Goal: Download file/media

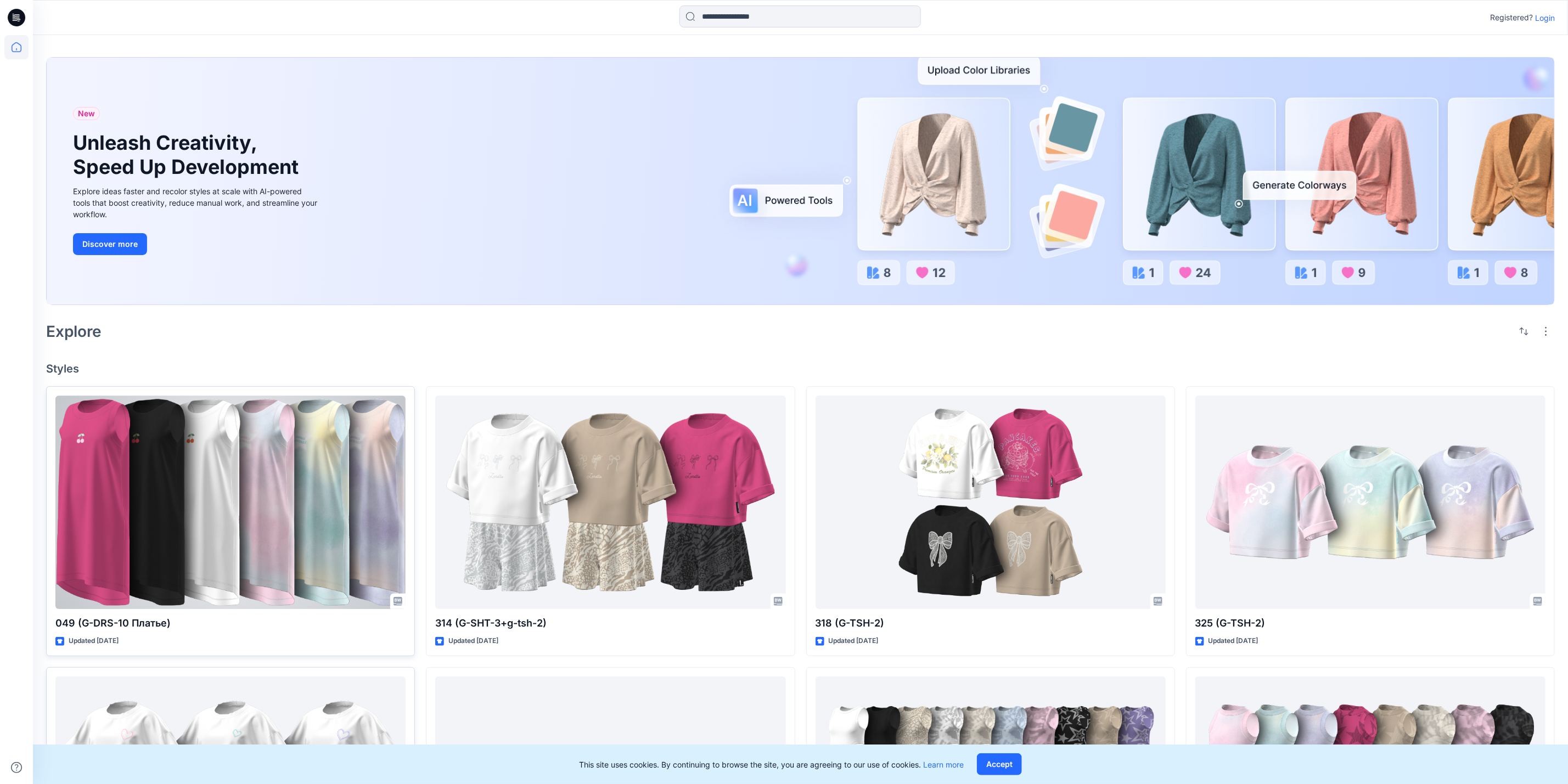
click at [198, 520] on div at bounding box center [231, 502] width 350 height 213
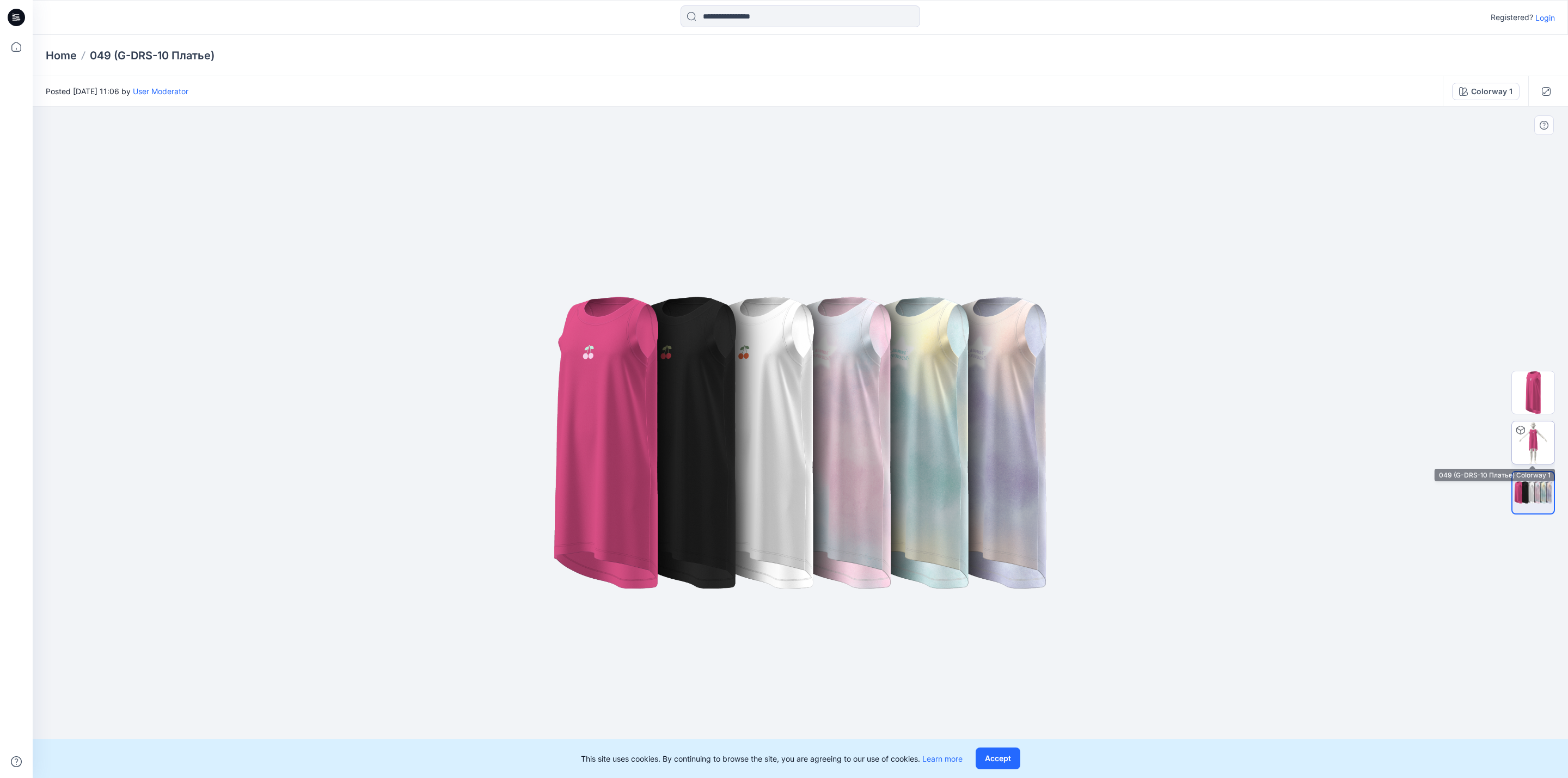
click at [1522, 446] on img at bounding box center [1533, 442] width 42 height 42
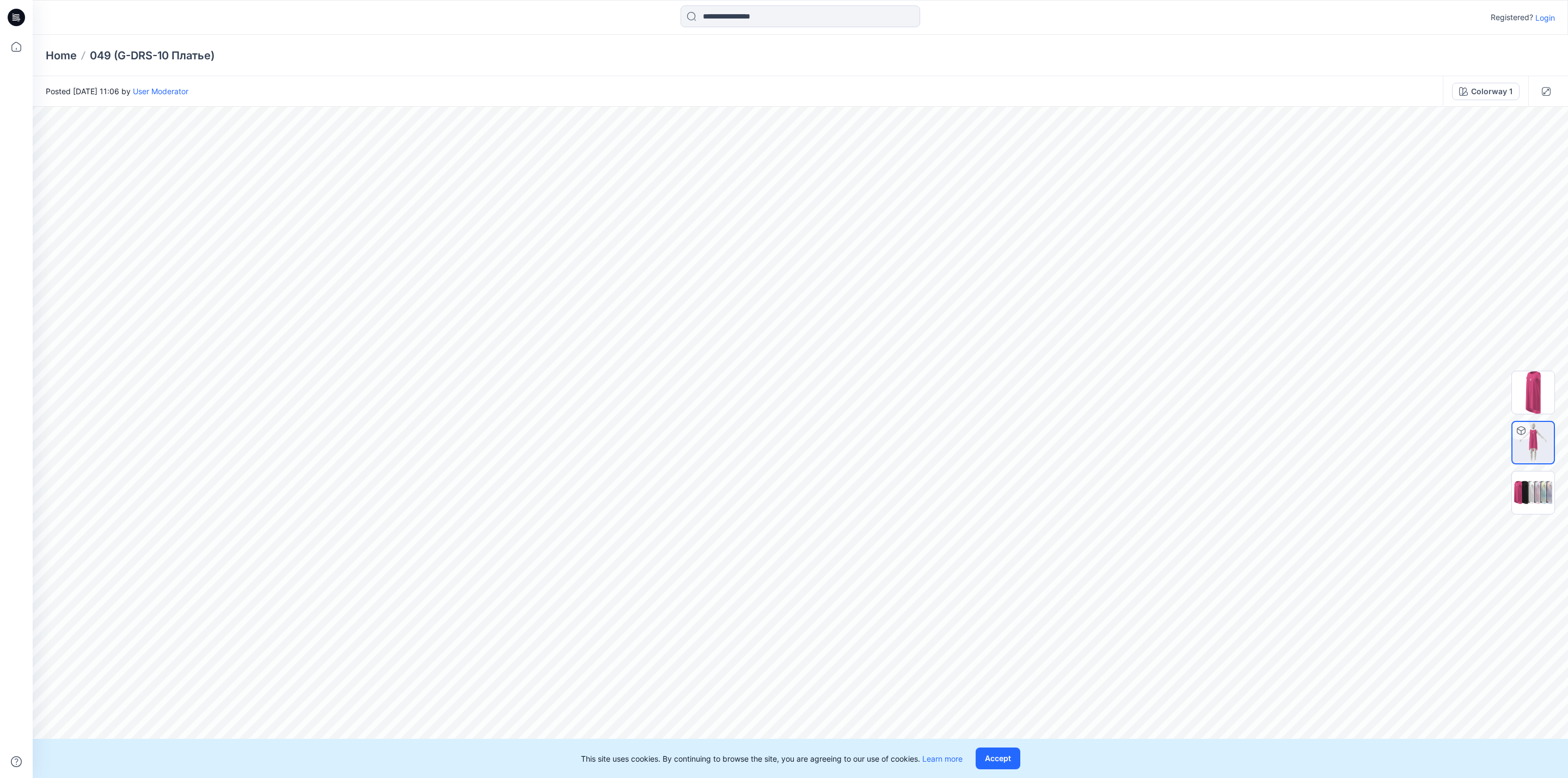
click at [1549, 23] on p "Login" at bounding box center [1545, 17] width 20 height 12
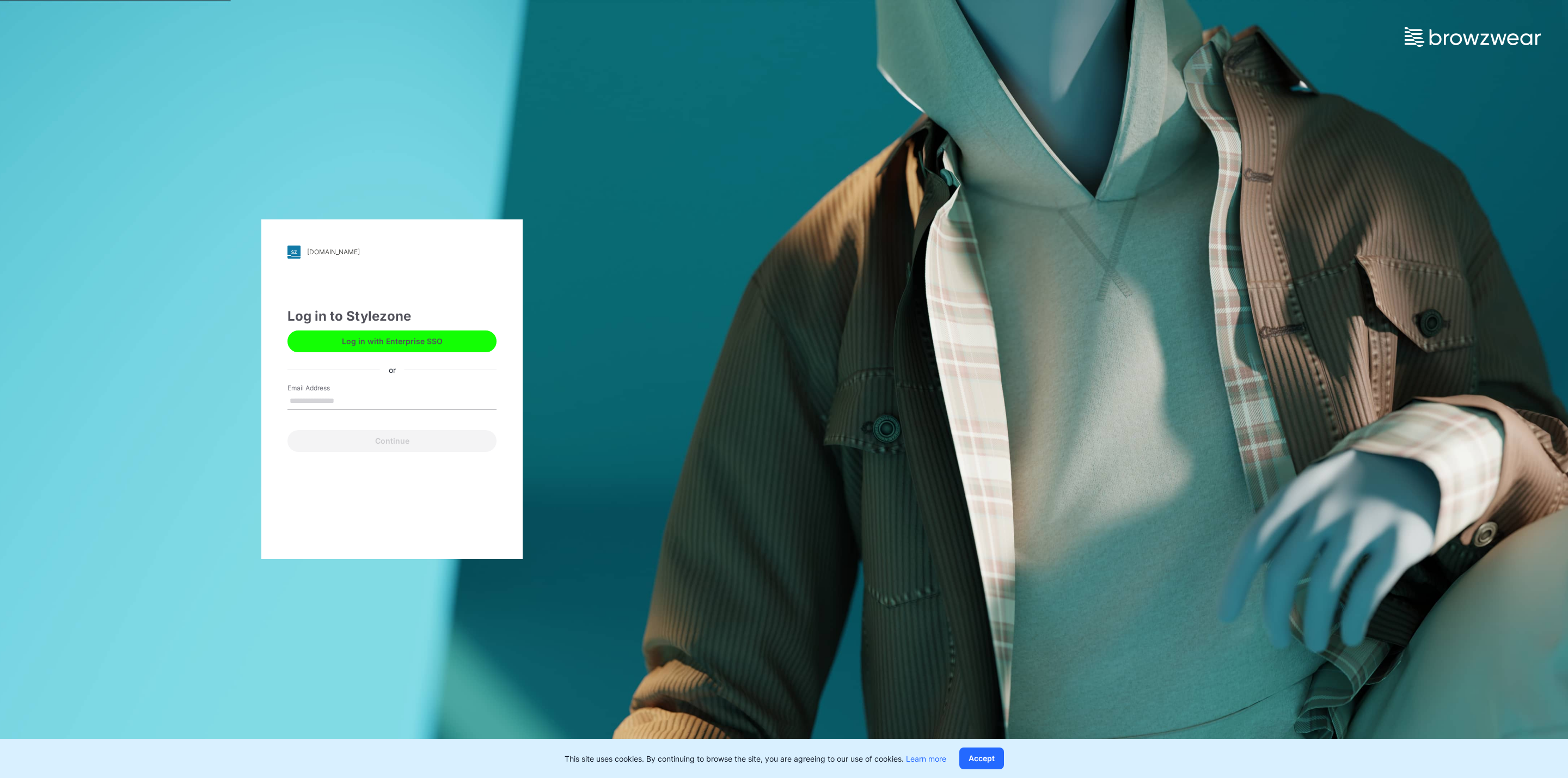
click at [409, 400] on input "Email Address" at bounding box center [391, 401] width 209 height 16
type input "**********"
click at [373, 441] on button "Continue" at bounding box center [391, 441] width 209 height 22
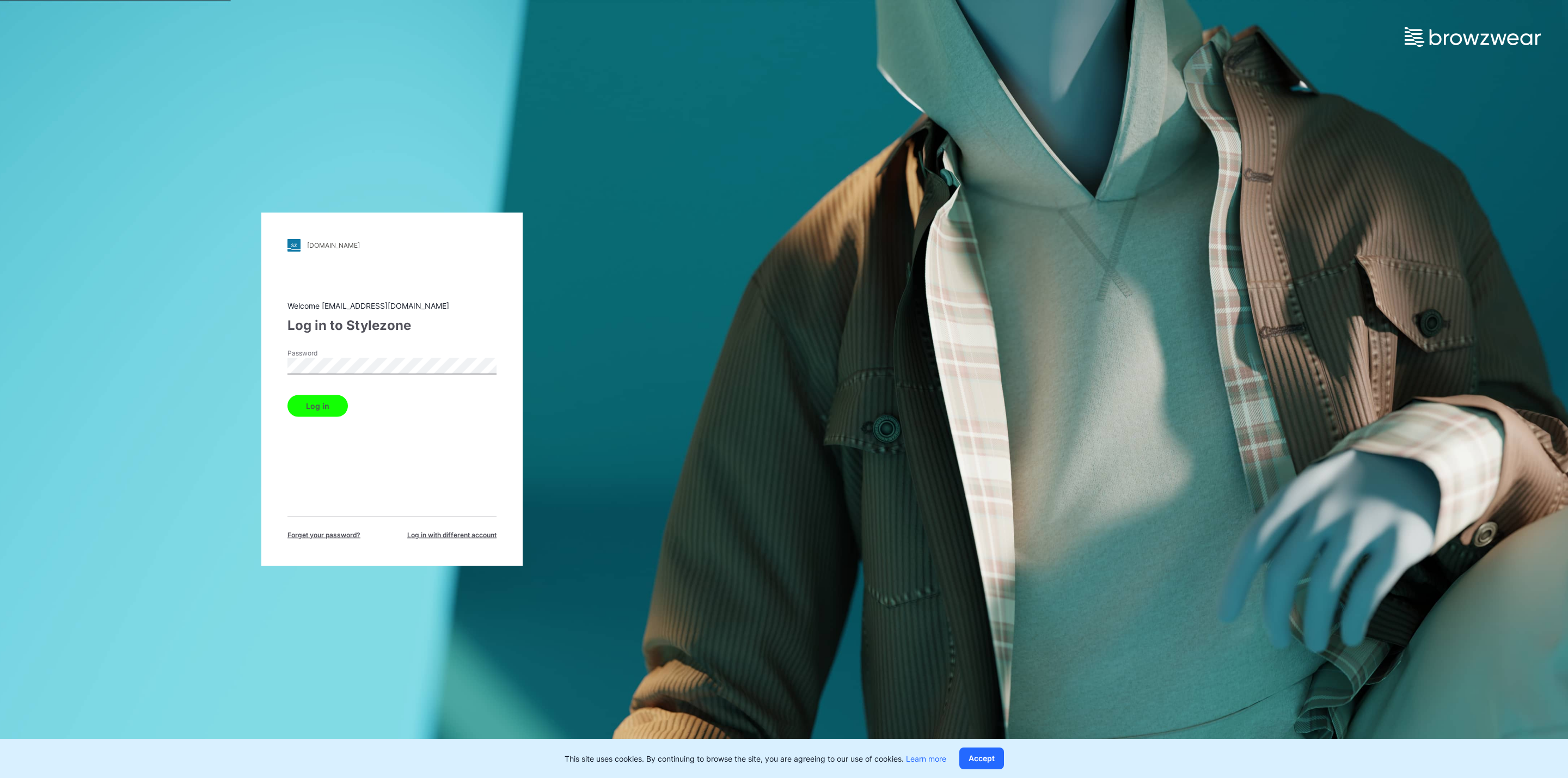
click at [1149, 417] on div "laretto.stylezone.com Loading... Welcome brand@rusbubon.ru Log in to Stylezone …" at bounding box center [784, 389] width 1568 height 778
click at [235, 364] on div "laretto.stylezone.com Loading... Welcome brand@rusbubon.ru Log in to Stylezone …" at bounding box center [392, 389] width 784 height 778
click at [313, 409] on button "Log in" at bounding box center [317, 406] width 60 height 22
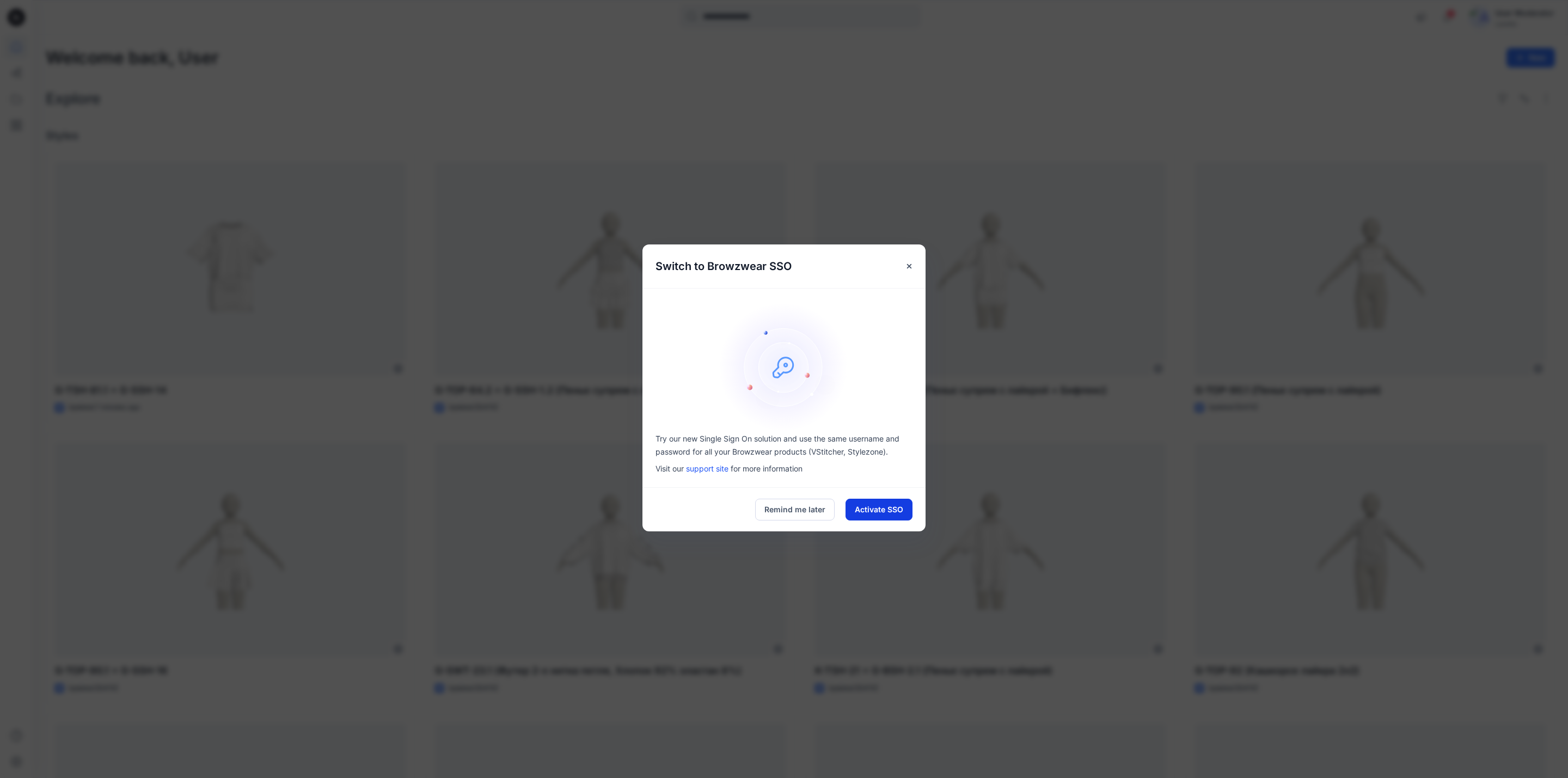
click at [859, 510] on button "Activate SSO" at bounding box center [879, 510] width 67 height 22
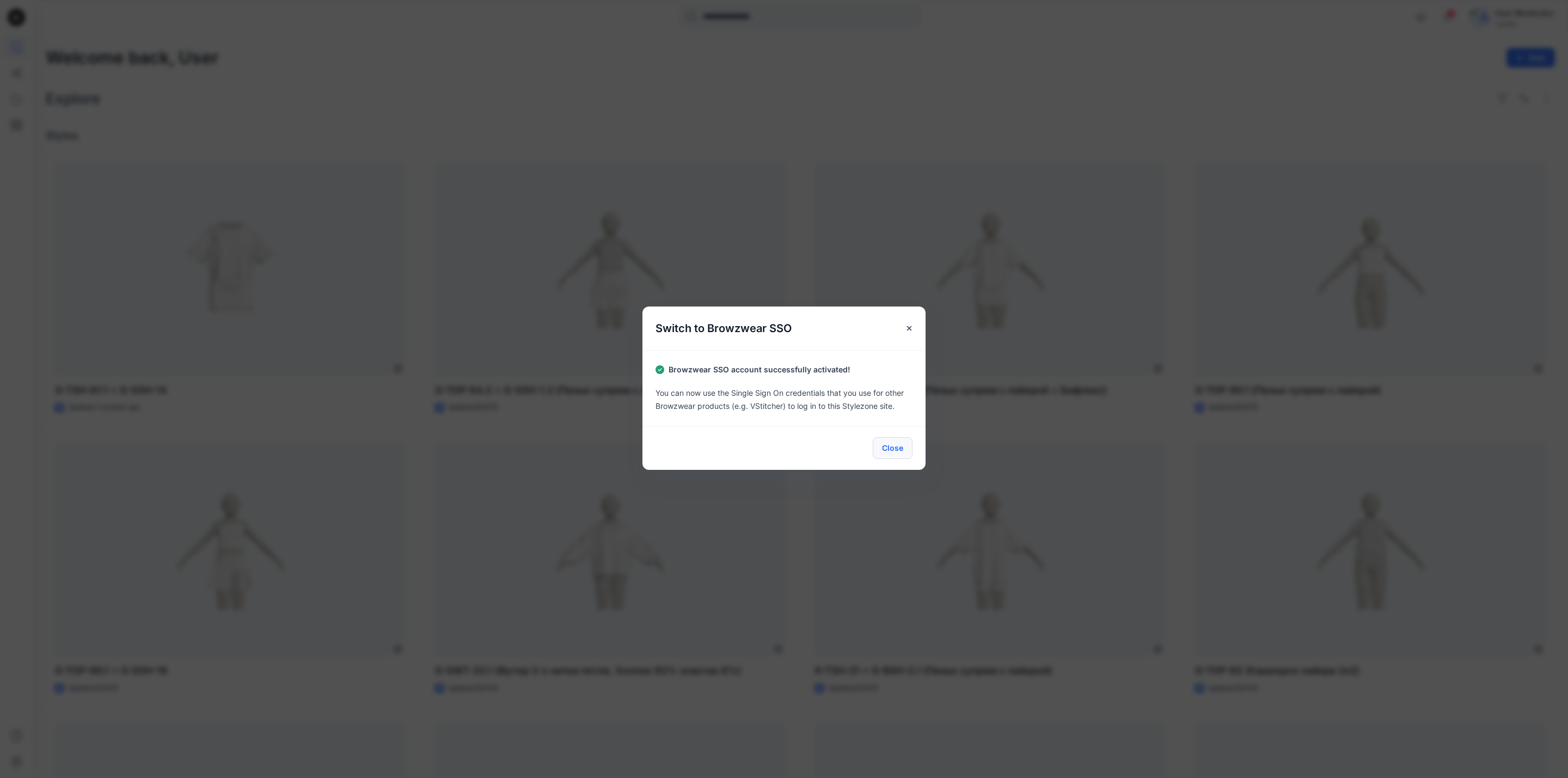
click at [899, 444] on button "Close" at bounding box center [892, 448] width 40 height 22
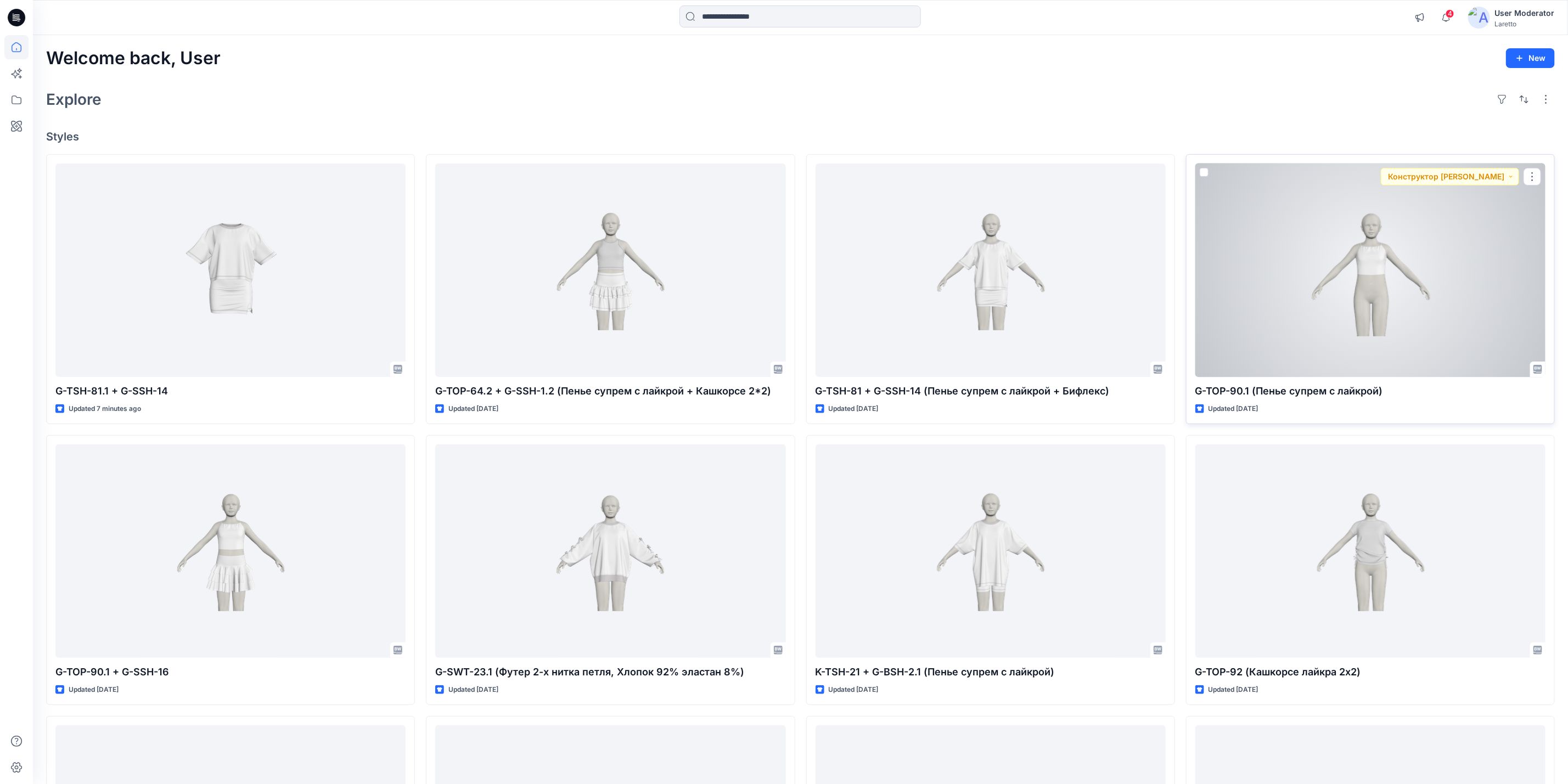
click at [1369, 256] on div at bounding box center [1371, 270] width 350 height 213
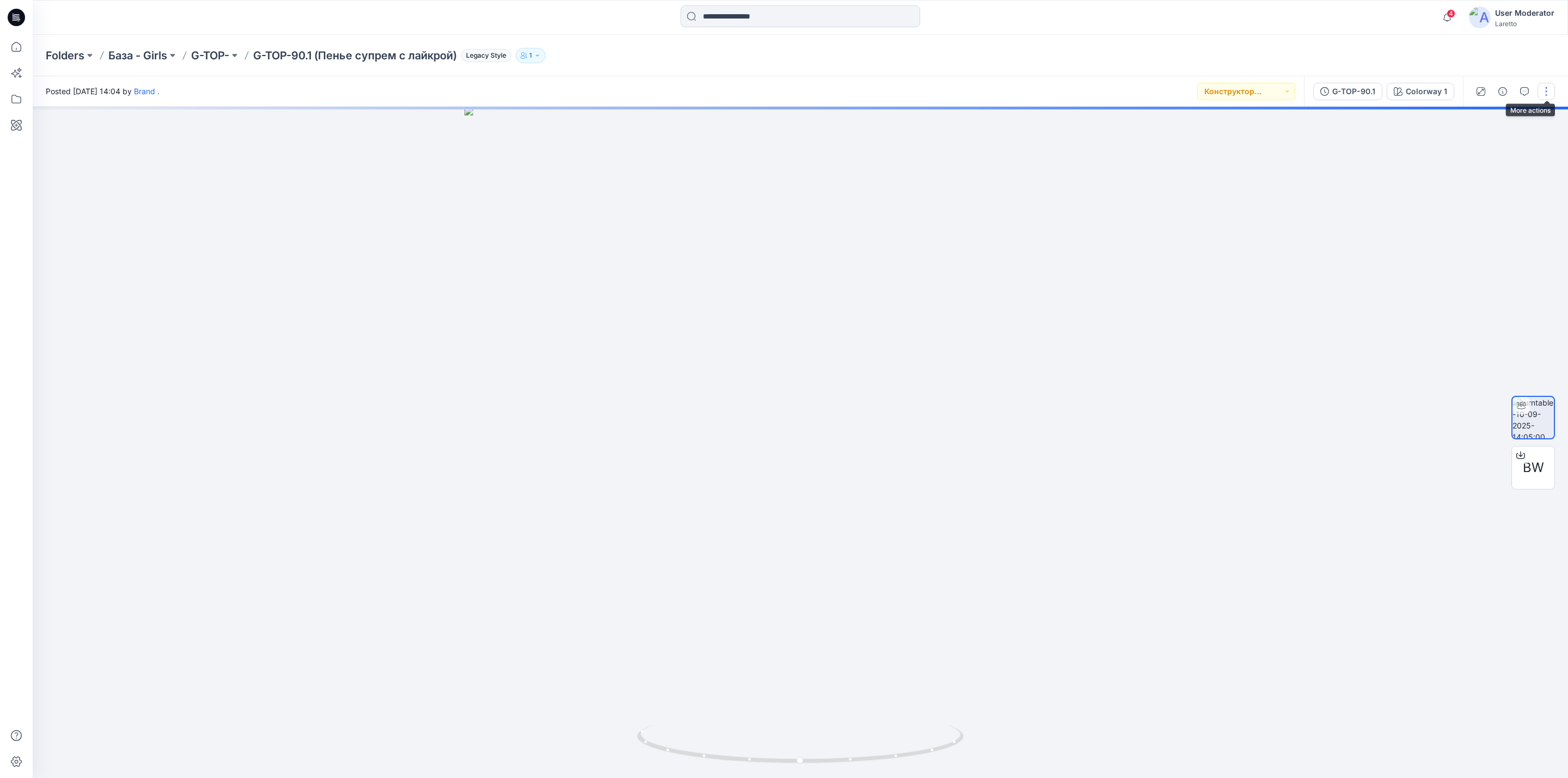
click at [1551, 95] on button "button" at bounding box center [1546, 92] width 17 height 17
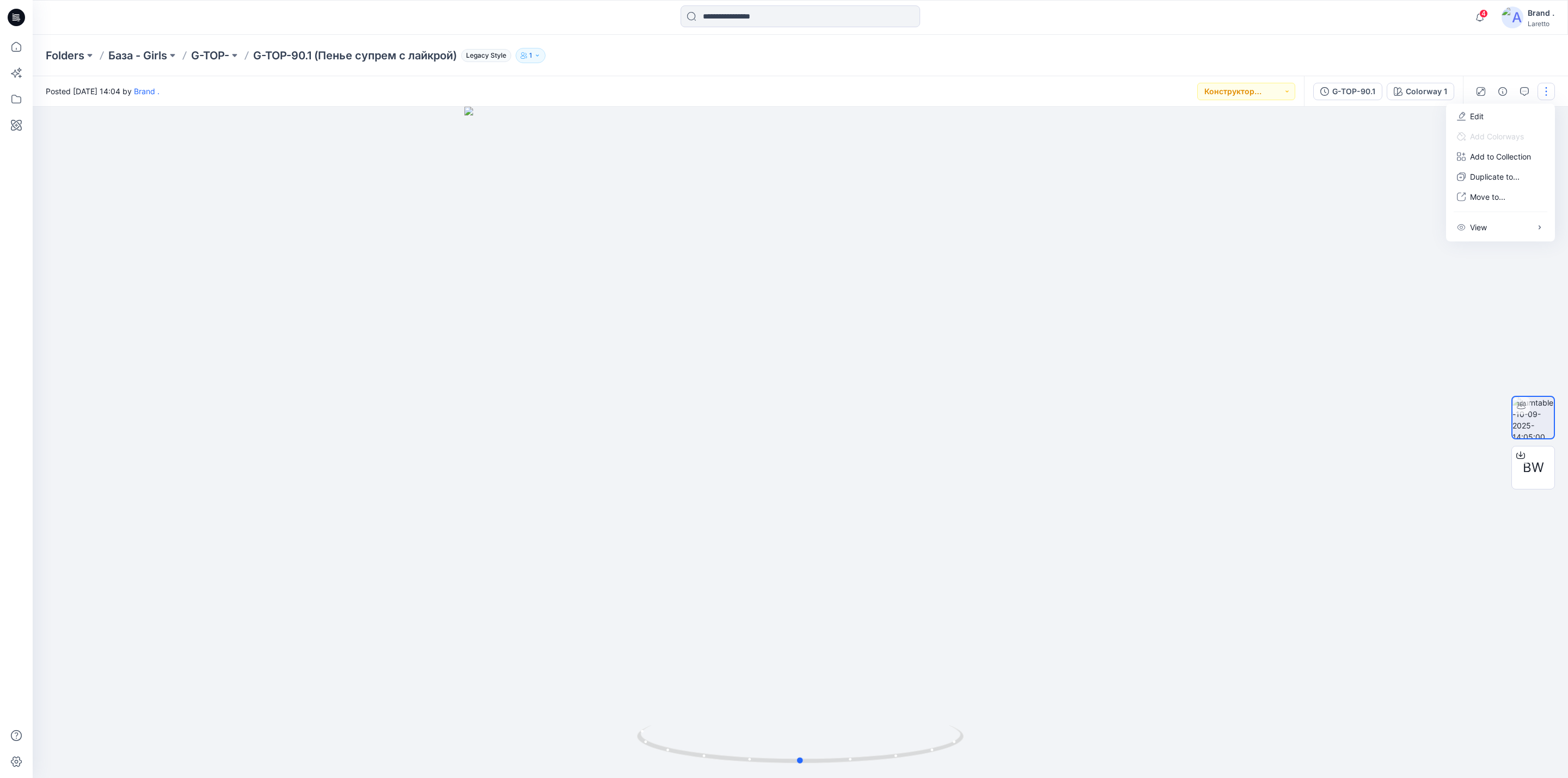
click at [1308, 193] on div at bounding box center [800, 442] width 1535 height 671
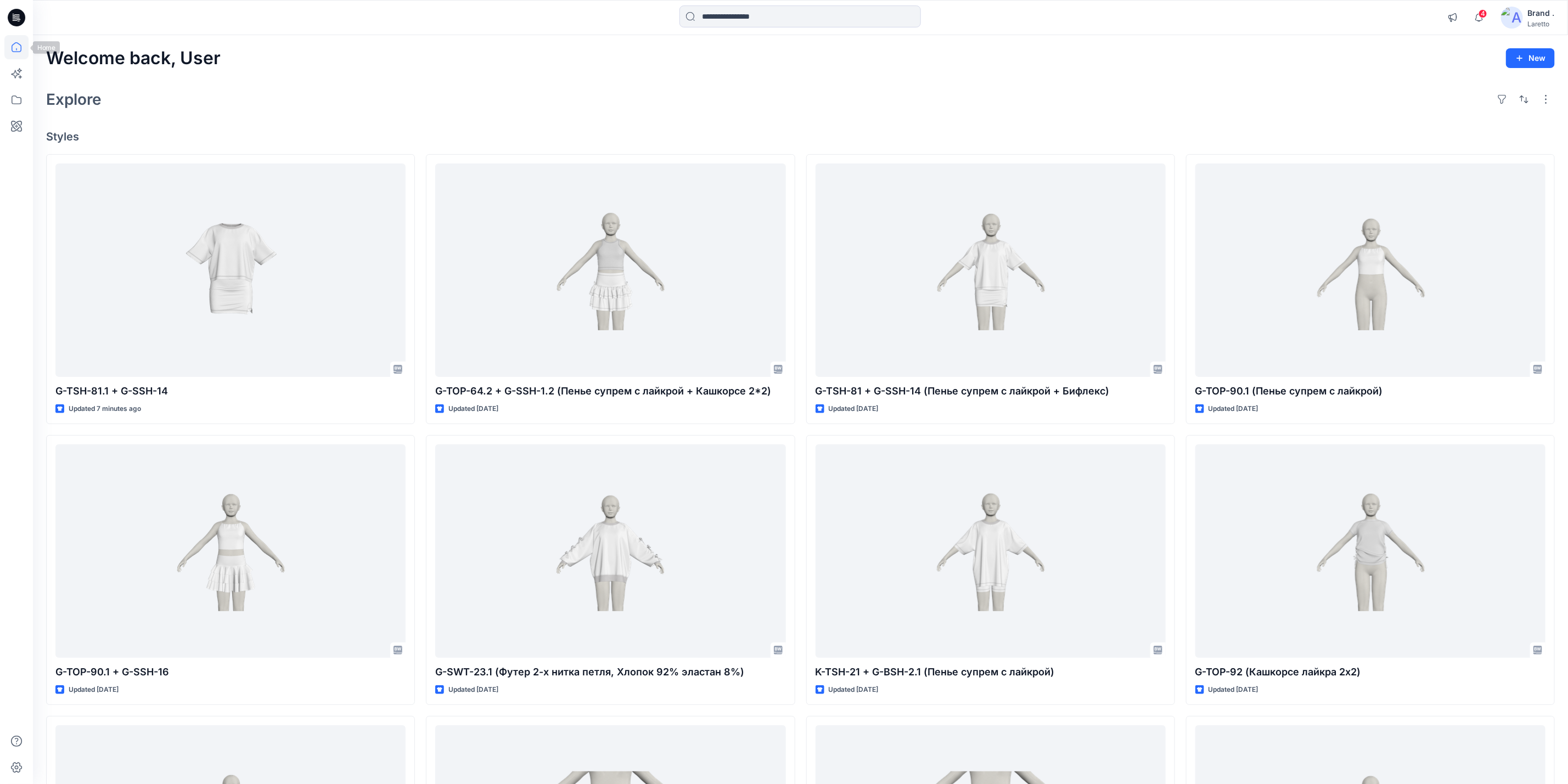
click at [18, 46] on icon at bounding box center [16, 47] width 24 height 24
click at [18, 21] on icon at bounding box center [16, 18] width 18 height 18
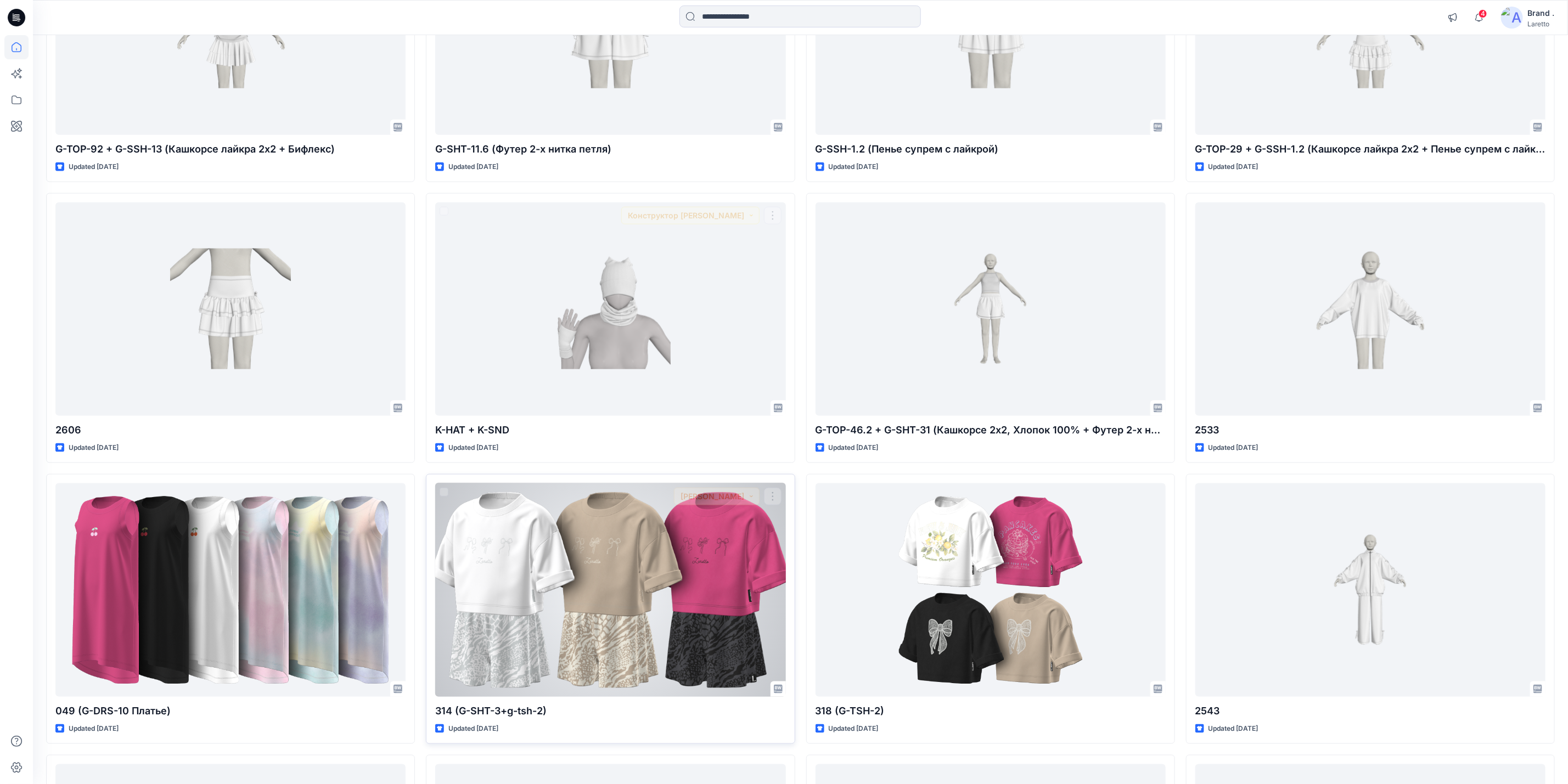
scroll to position [996, 0]
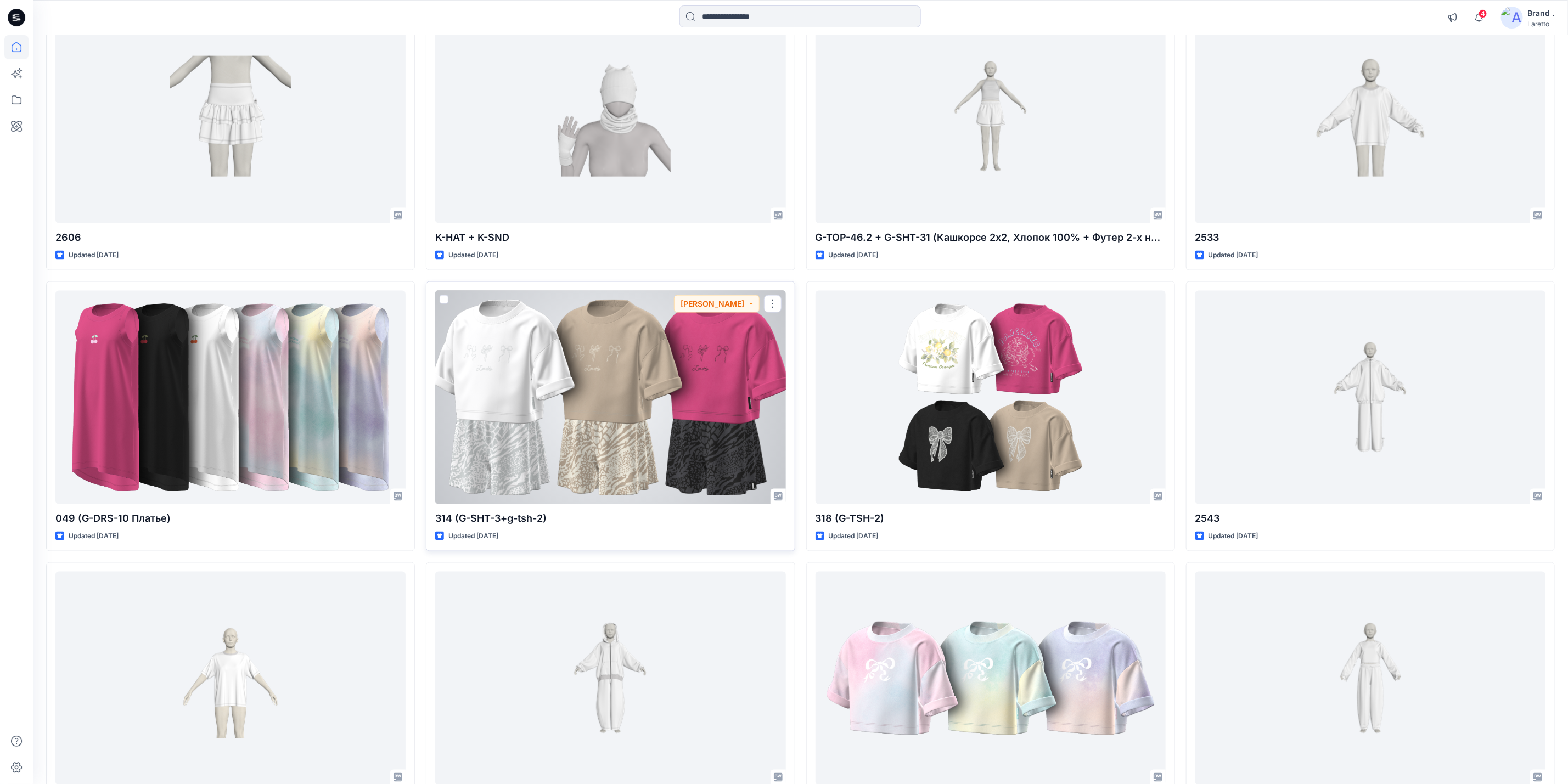
click at [707, 401] on div at bounding box center [611, 397] width 350 height 213
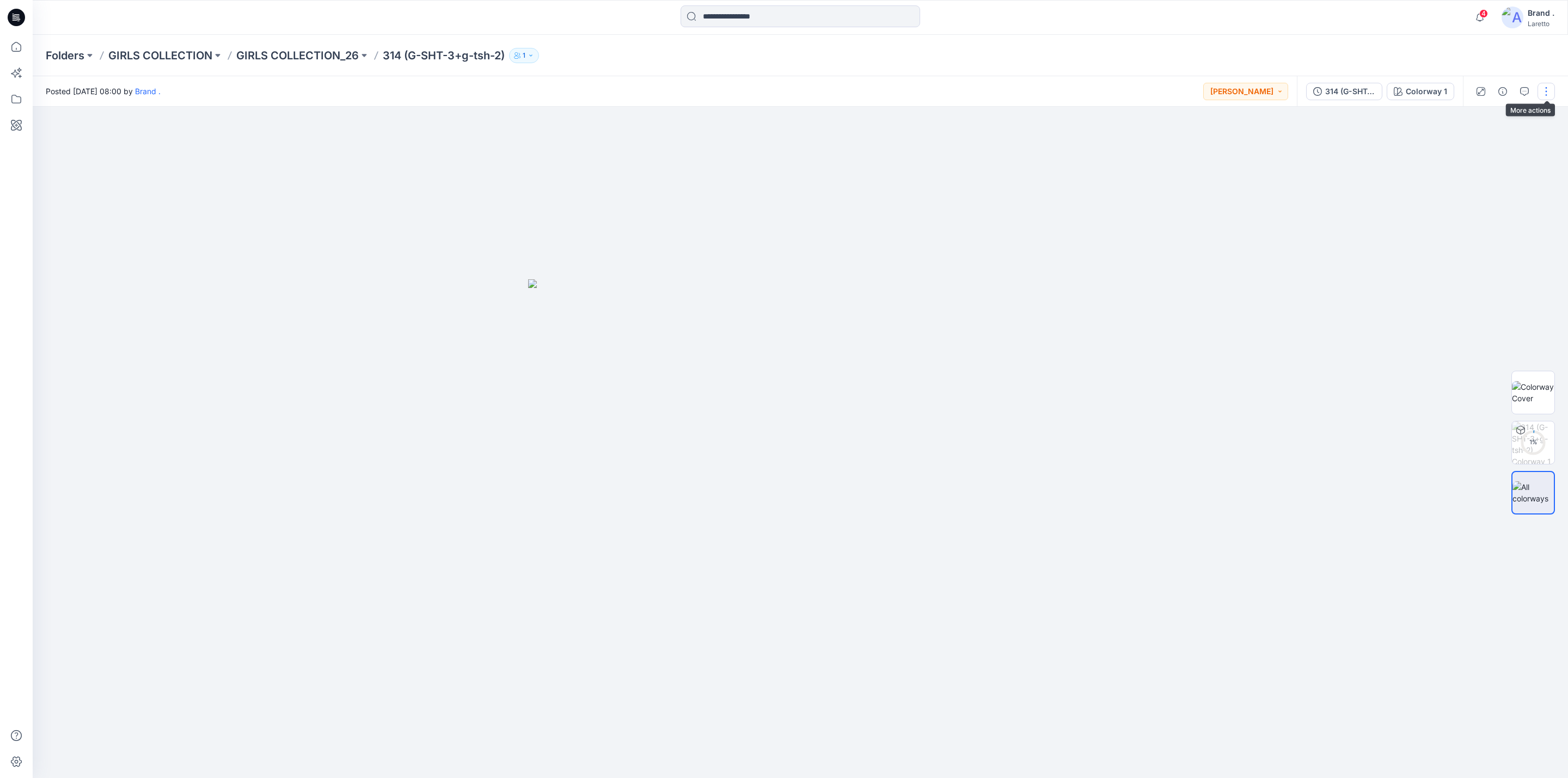
click at [1550, 88] on button "button" at bounding box center [1546, 92] width 17 height 17
click at [1503, 161] on p "Add Colorways" at bounding box center [1497, 167] width 54 height 12
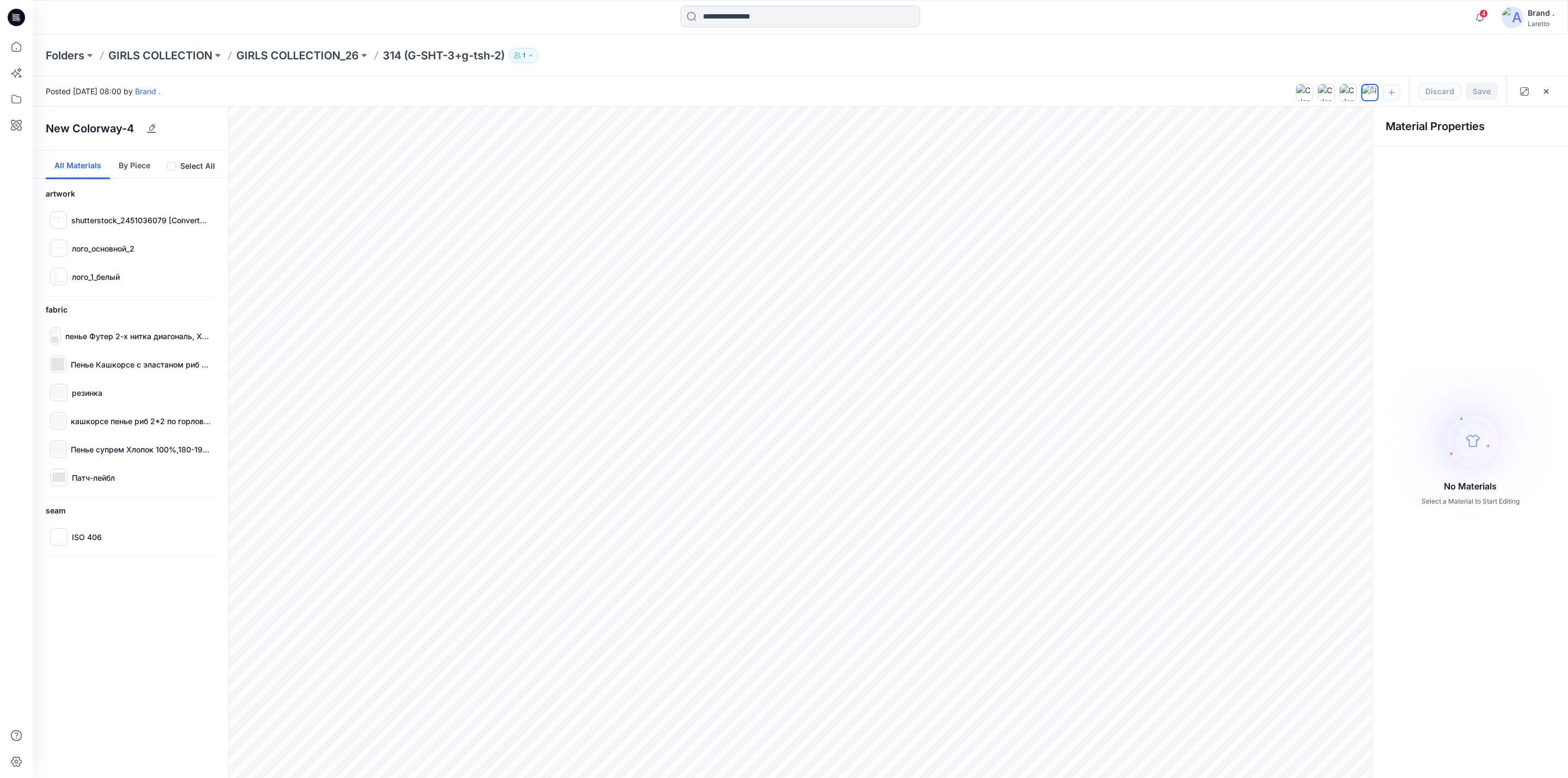
click at [10, 12] on icon at bounding box center [16, 17] width 17 height 17
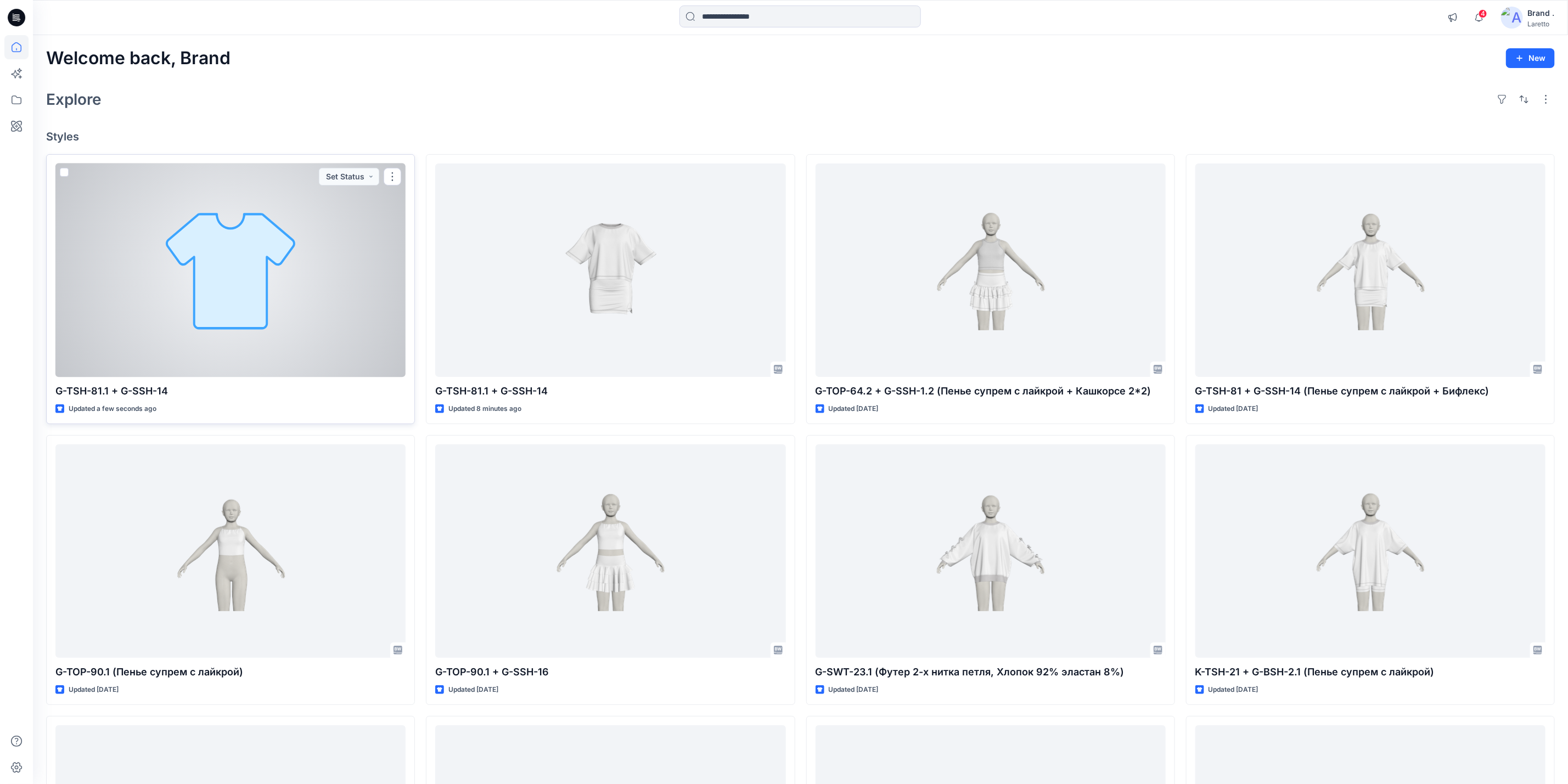
click at [323, 283] on div at bounding box center [231, 270] width 350 height 213
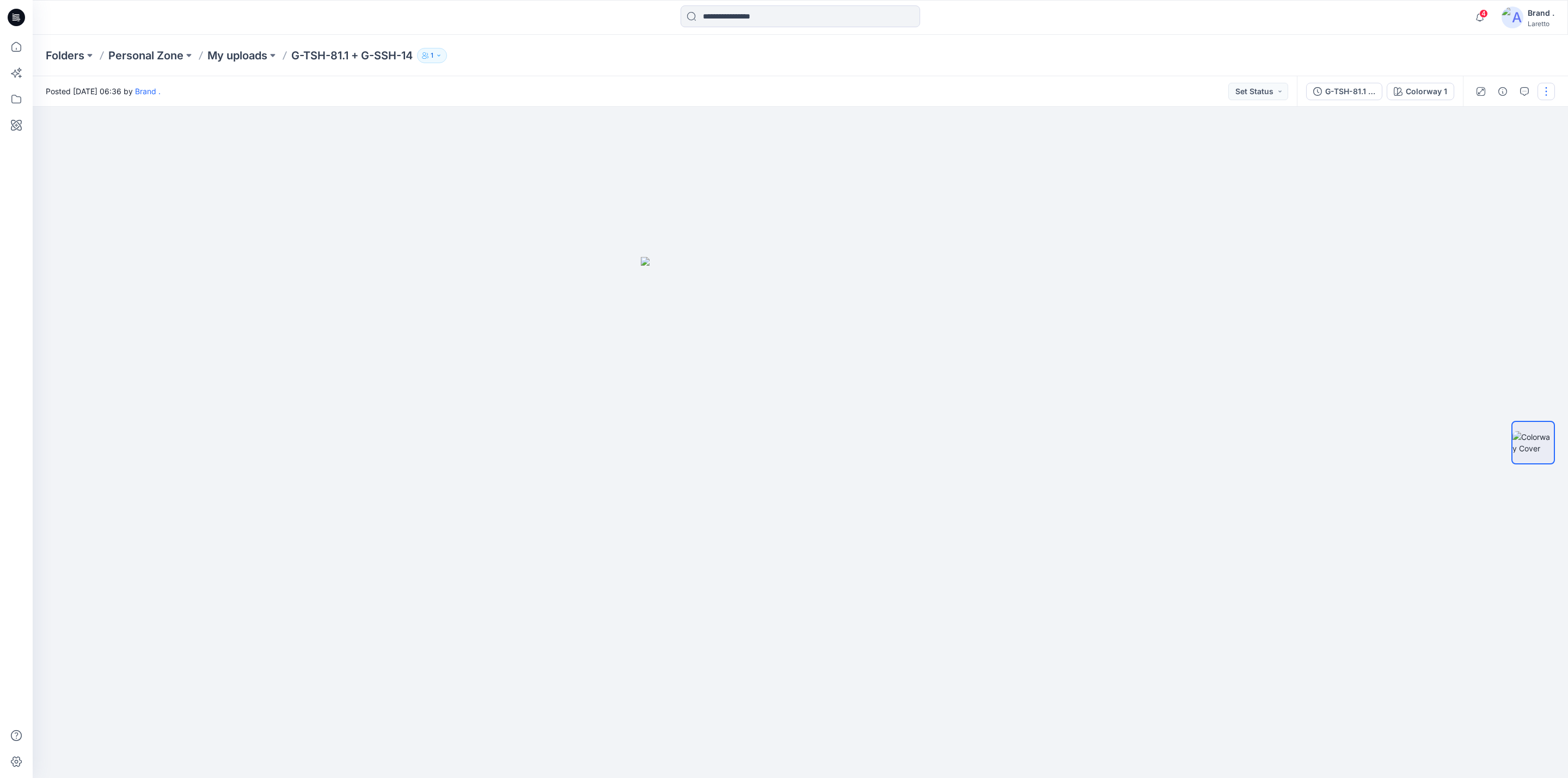
click at [1543, 88] on button "button" at bounding box center [1546, 92] width 17 height 17
click at [615, 84] on div "Posted [DATE] 06:36 by Brand . Set Status" at bounding box center [665, 91] width 1264 height 30
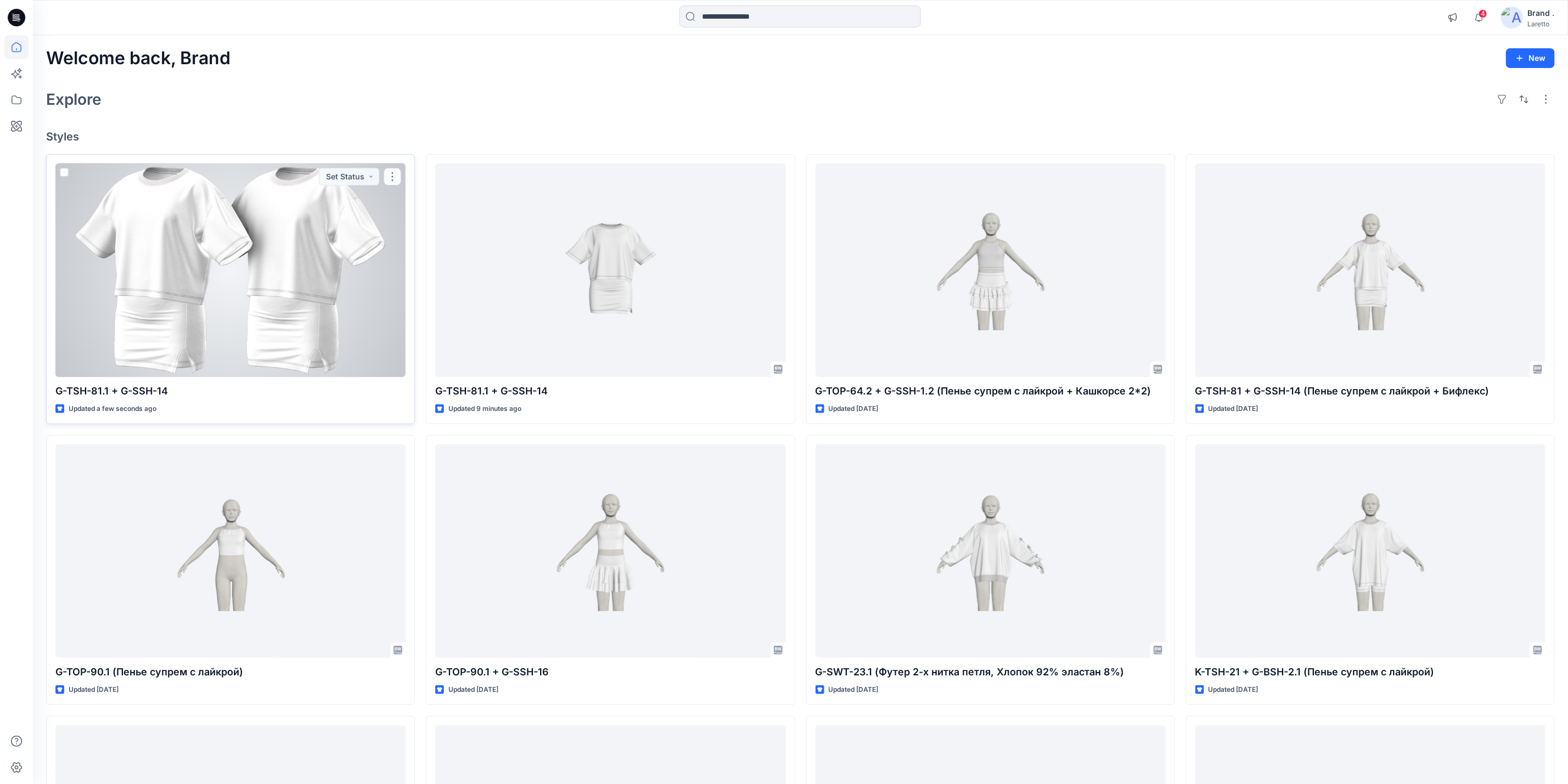
click at [193, 333] on div at bounding box center [231, 270] width 350 height 213
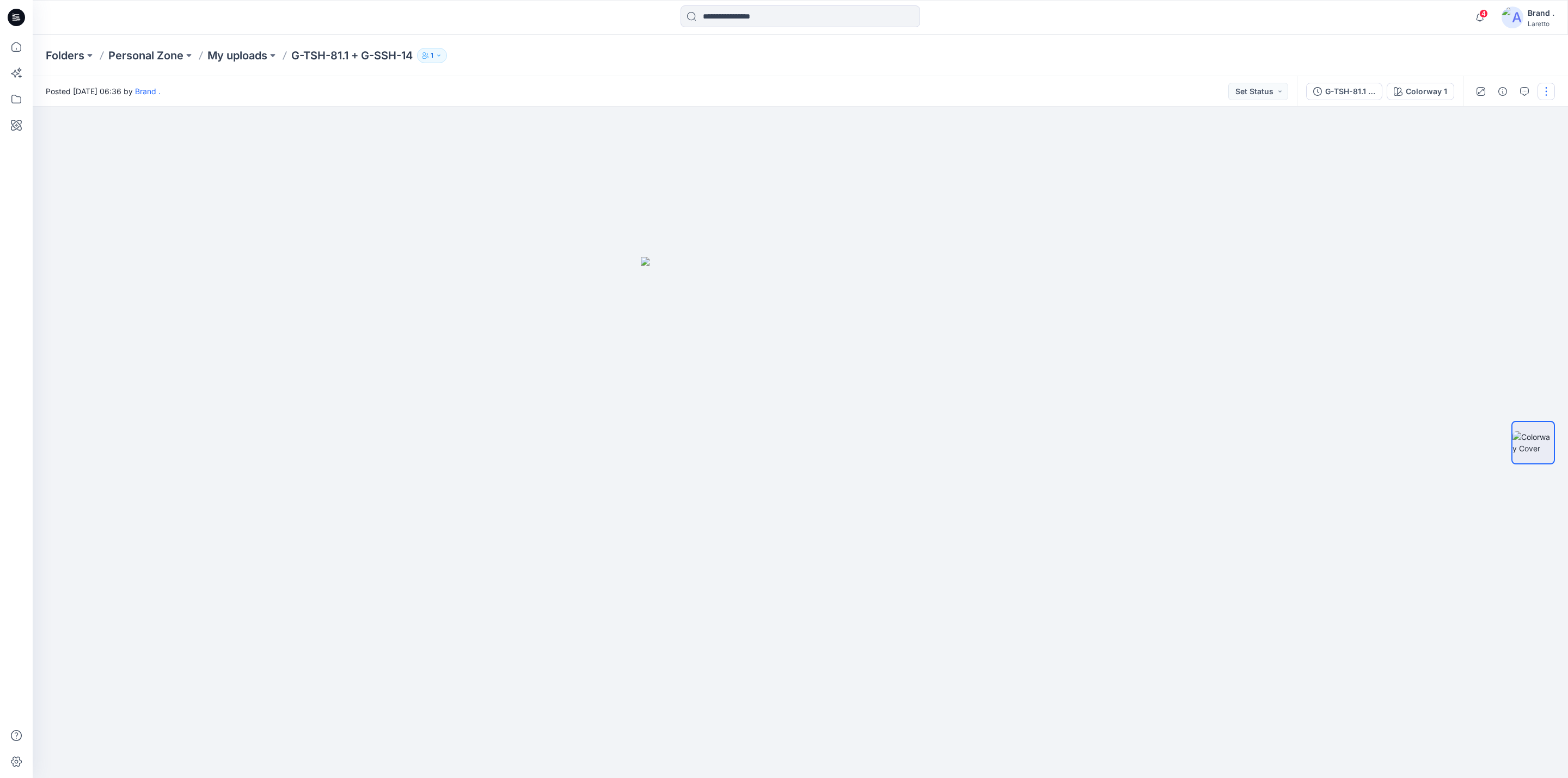
click at [1551, 92] on button "button" at bounding box center [1546, 92] width 17 height 17
click at [1548, 440] on img at bounding box center [1533, 442] width 41 height 23
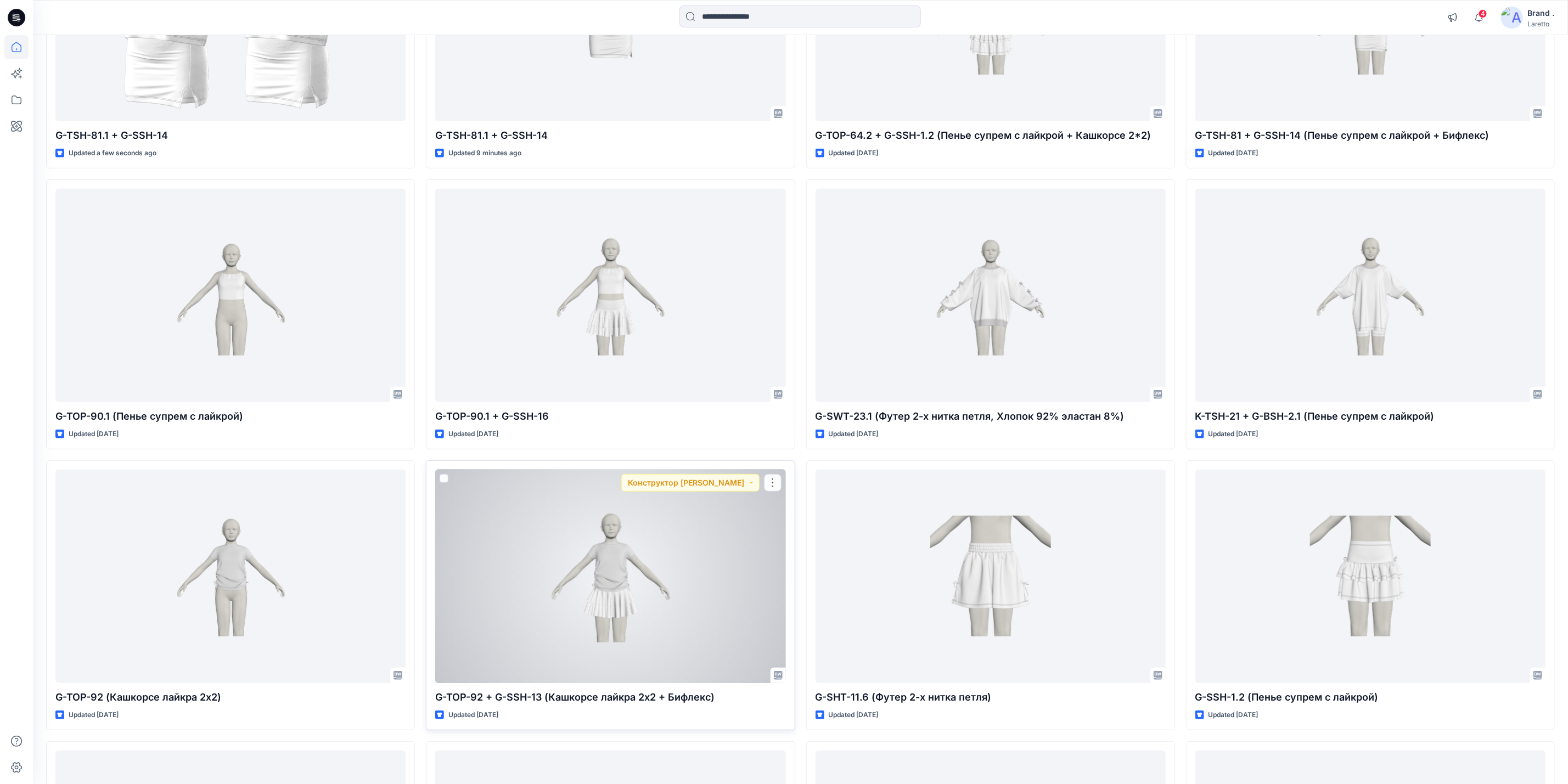
scroll to position [750, 0]
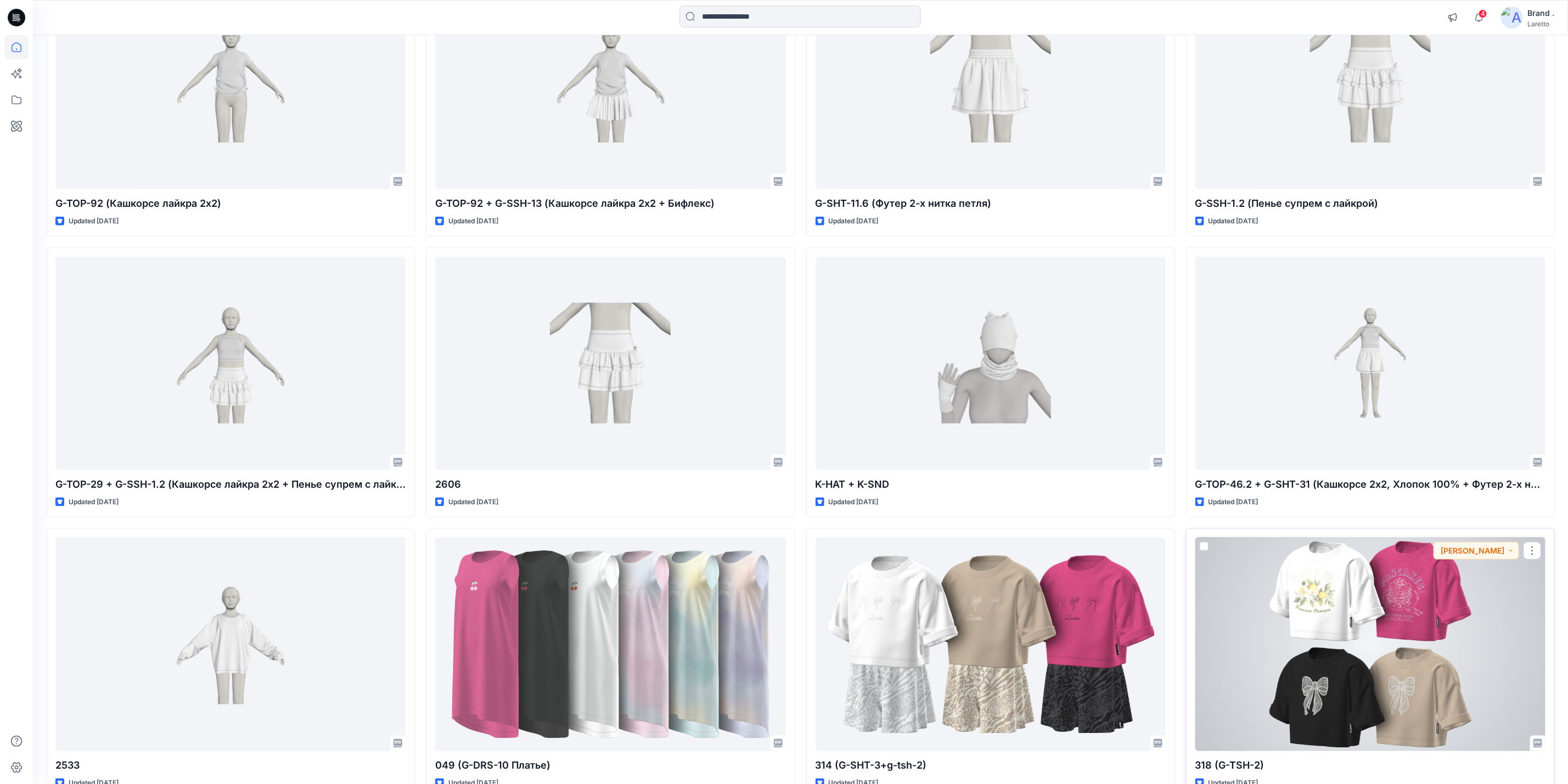
click at [1278, 604] on div at bounding box center [1371, 644] width 350 height 213
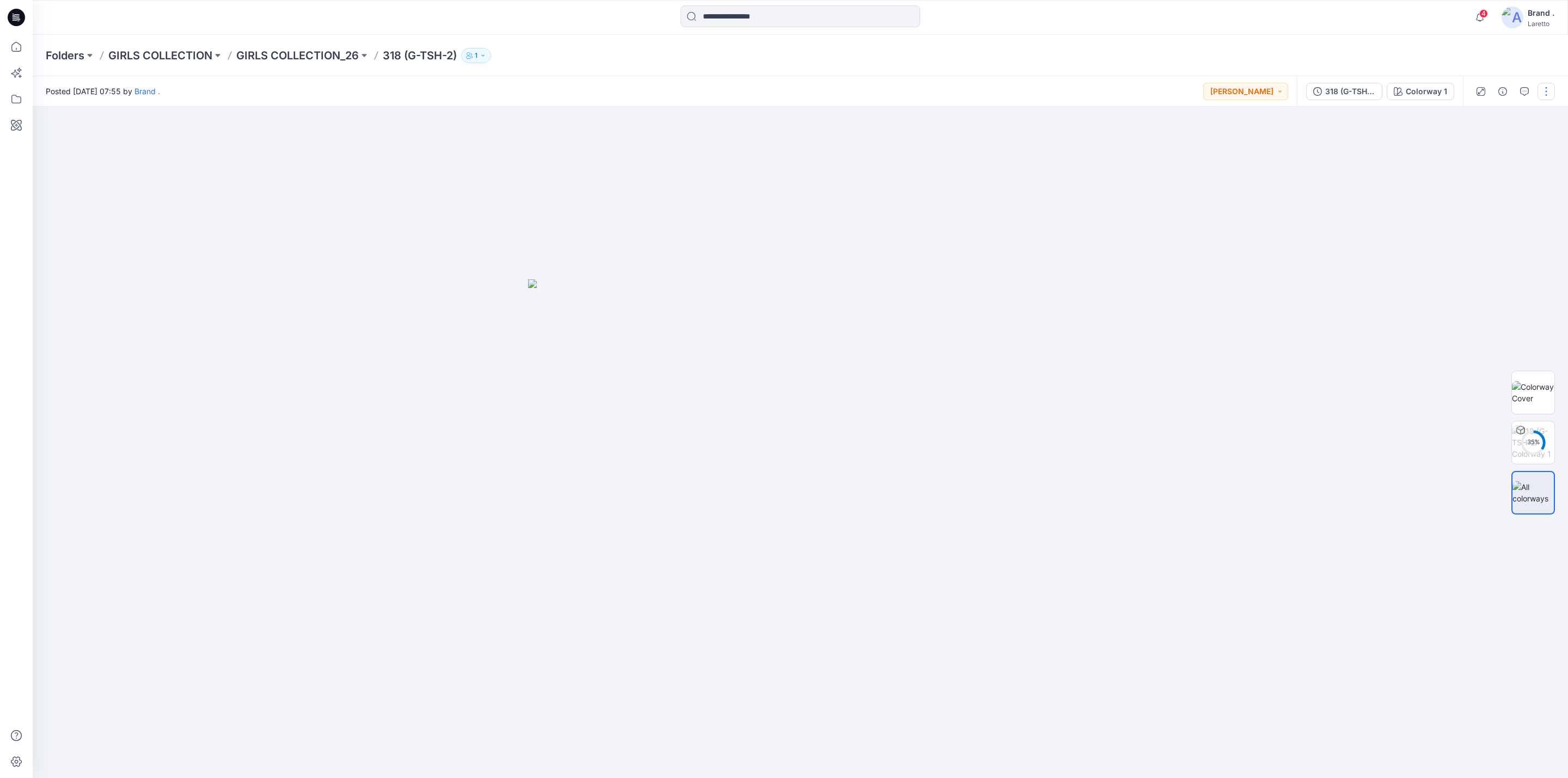
click at [1552, 92] on button "button" at bounding box center [1546, 92] width 17 height 17
click at [1231, 240] on div at bounding box center [800, 442] width 1535 height 671
drag, startPoint x: 1220, startPoint y: 242, endPoint x: 1211, endPoint y: 242, distance: 9.0
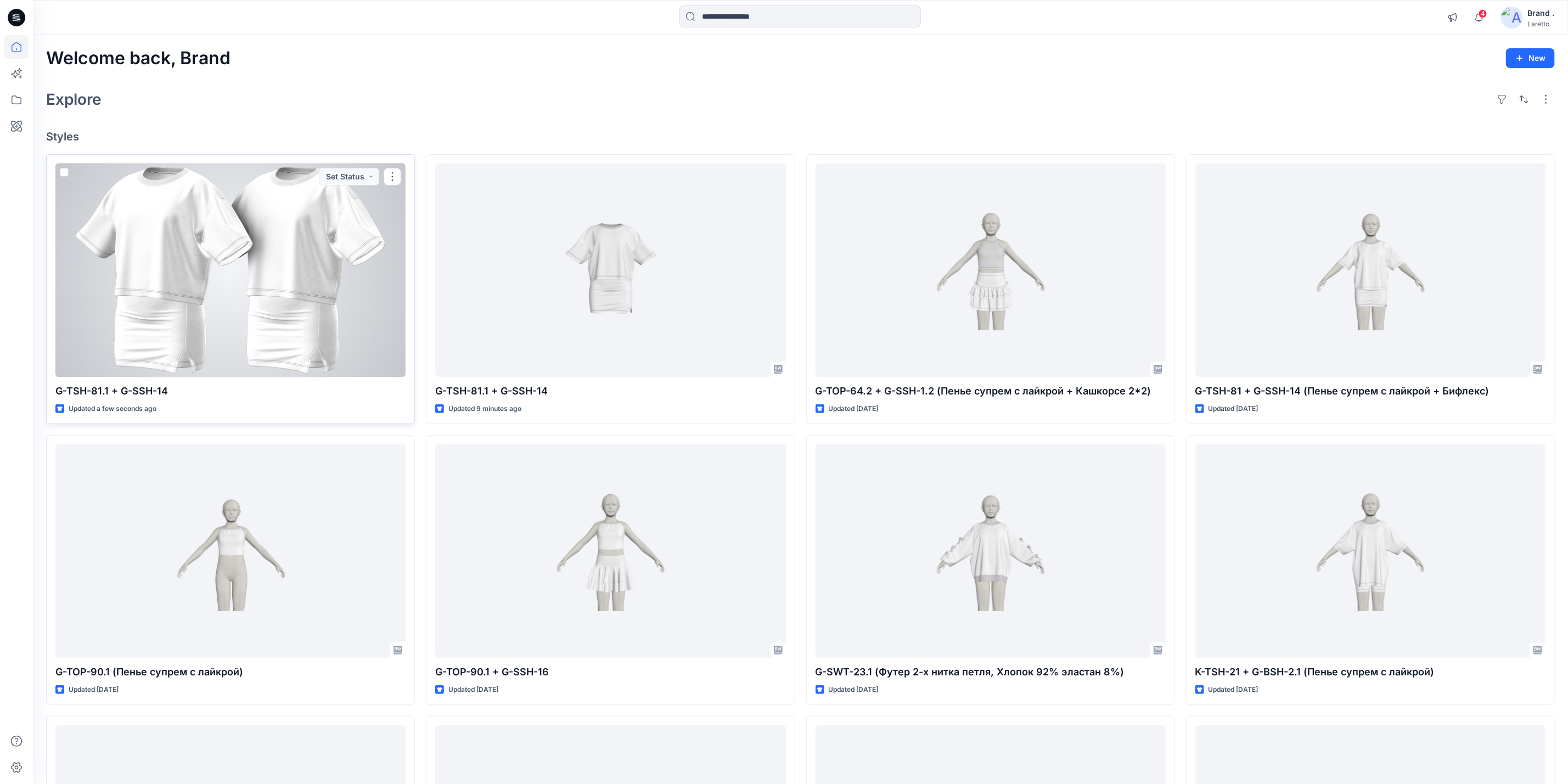
click at [285, 265] on div at bounding box center [231, 270] width 350 height 213
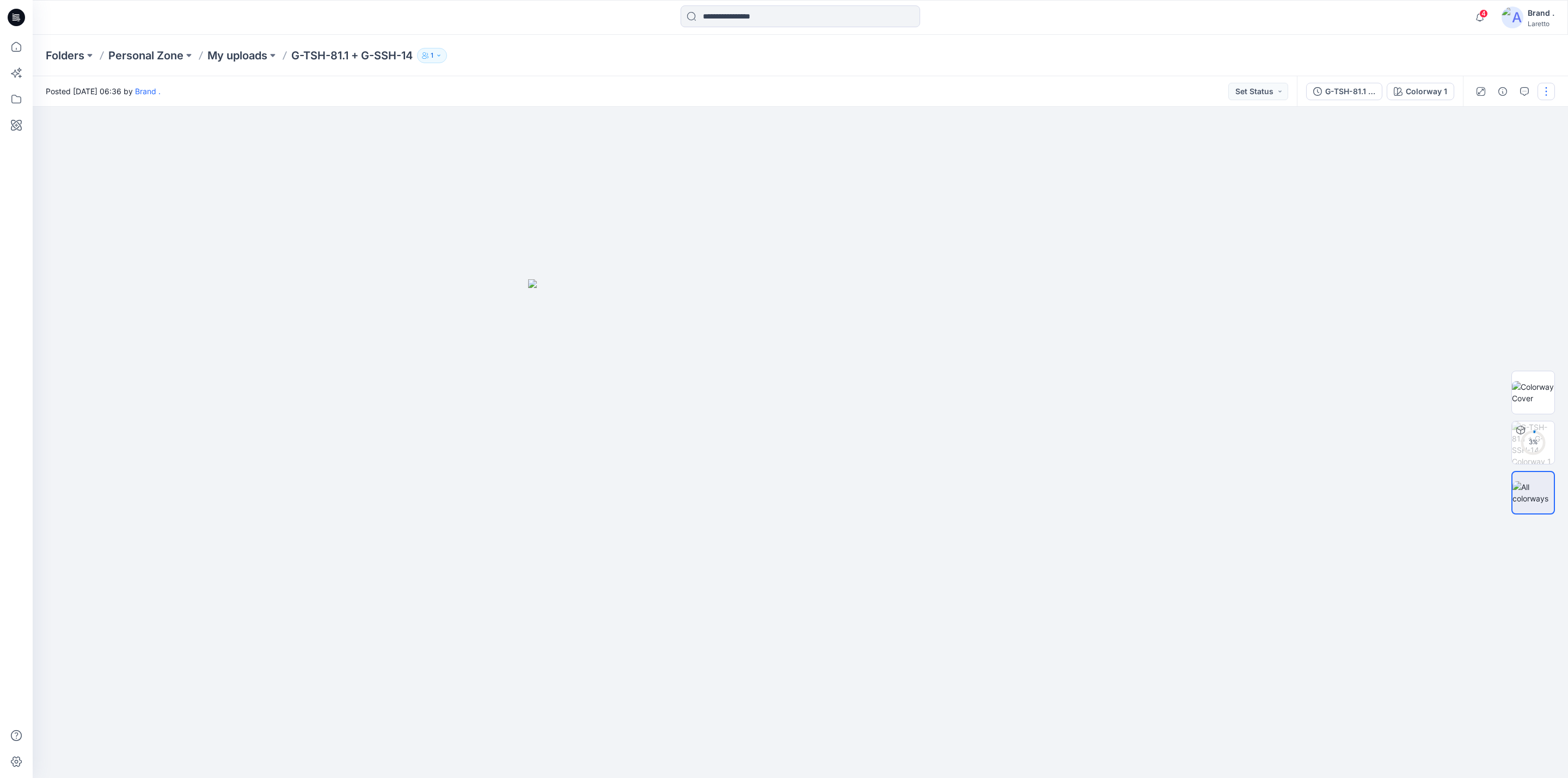
click at [1551, 97] on button "button" at bounding box center [1546, 92] width 17 height 17
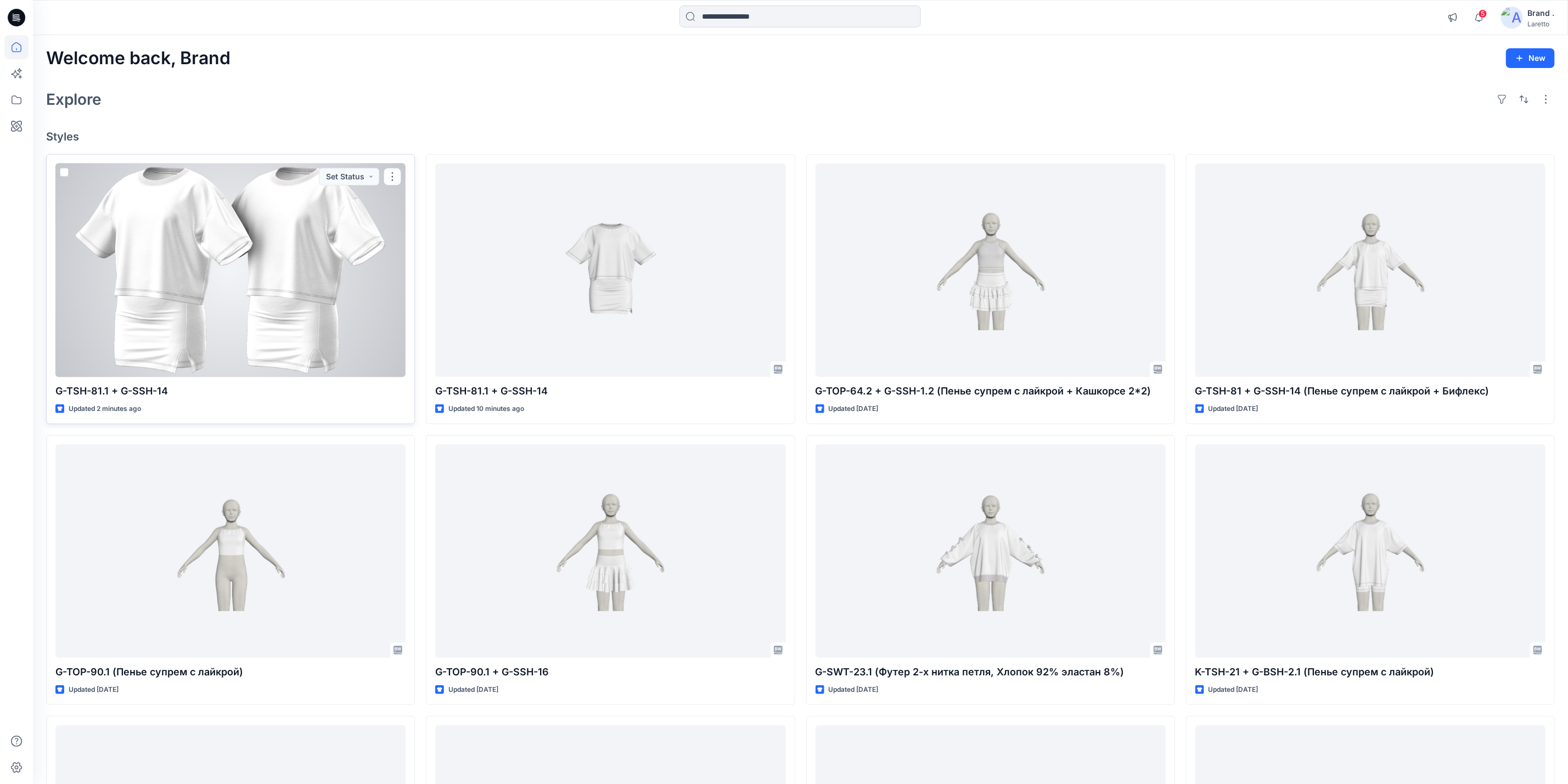
click at [265, 286] on div at bounding box center [231, 270] width 350 height 213
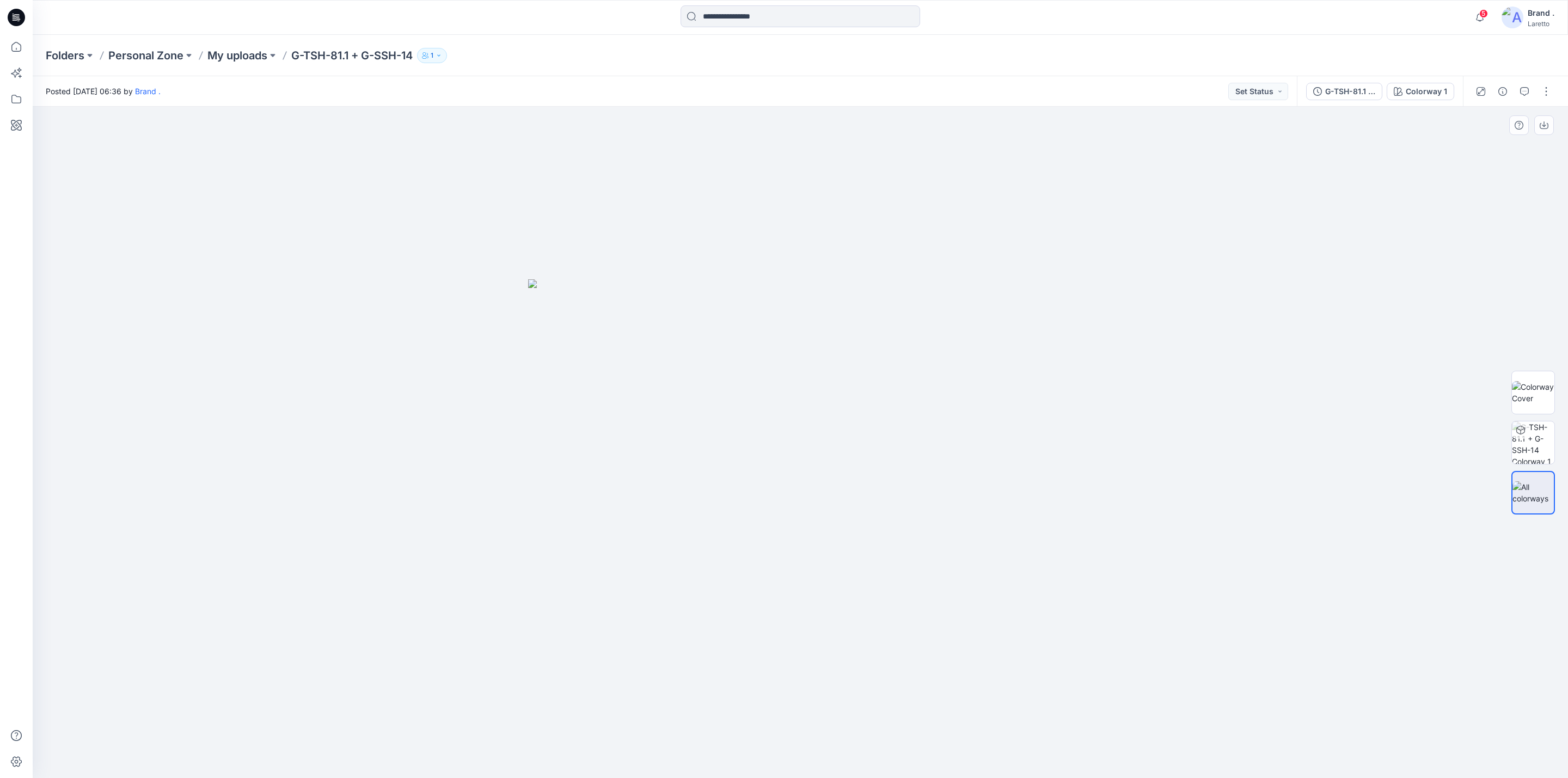
click at [1255, 474] on div at bounding box center [800, 442] width 1535 height 671
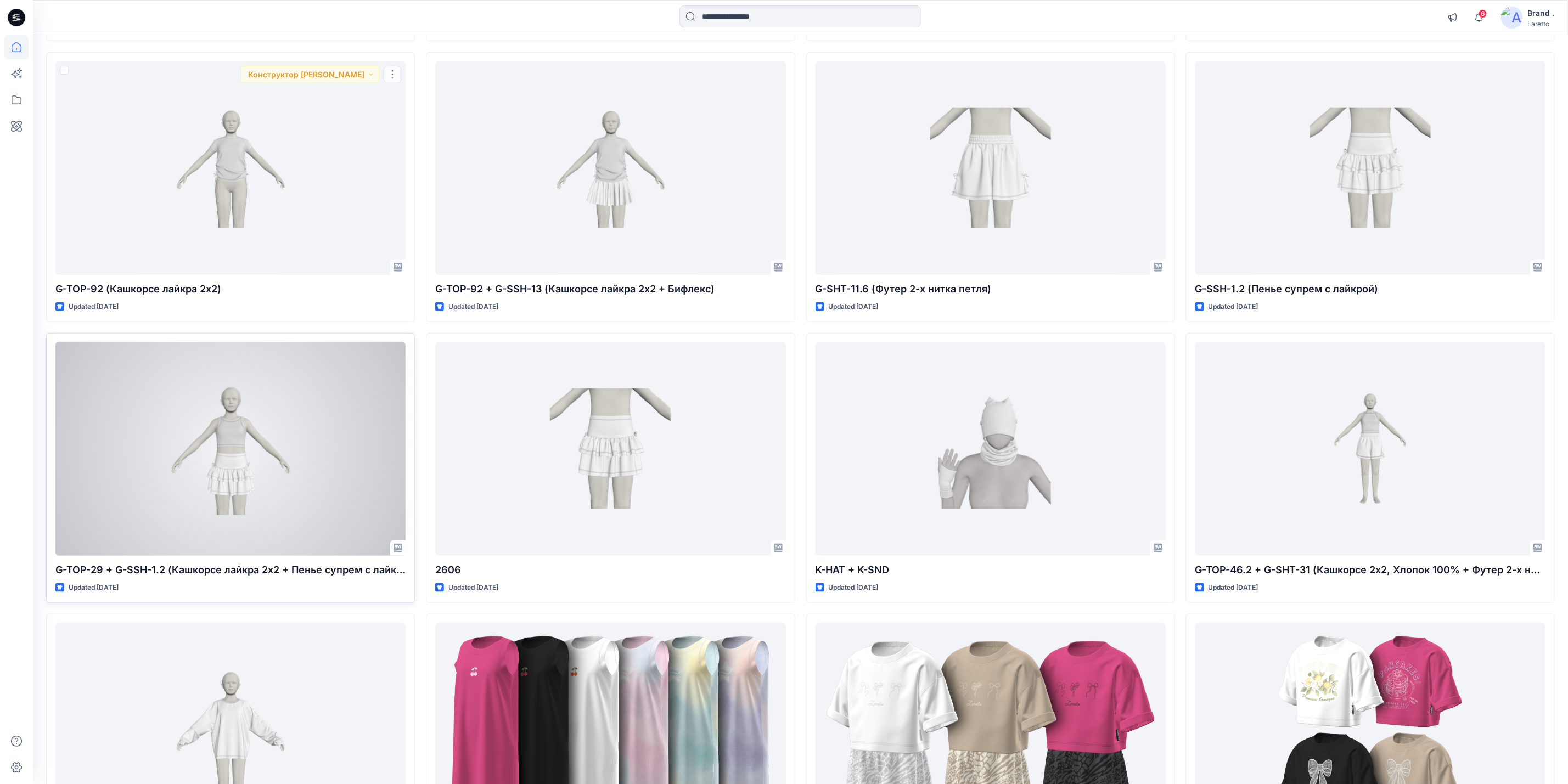
scroll to position [905, 0]
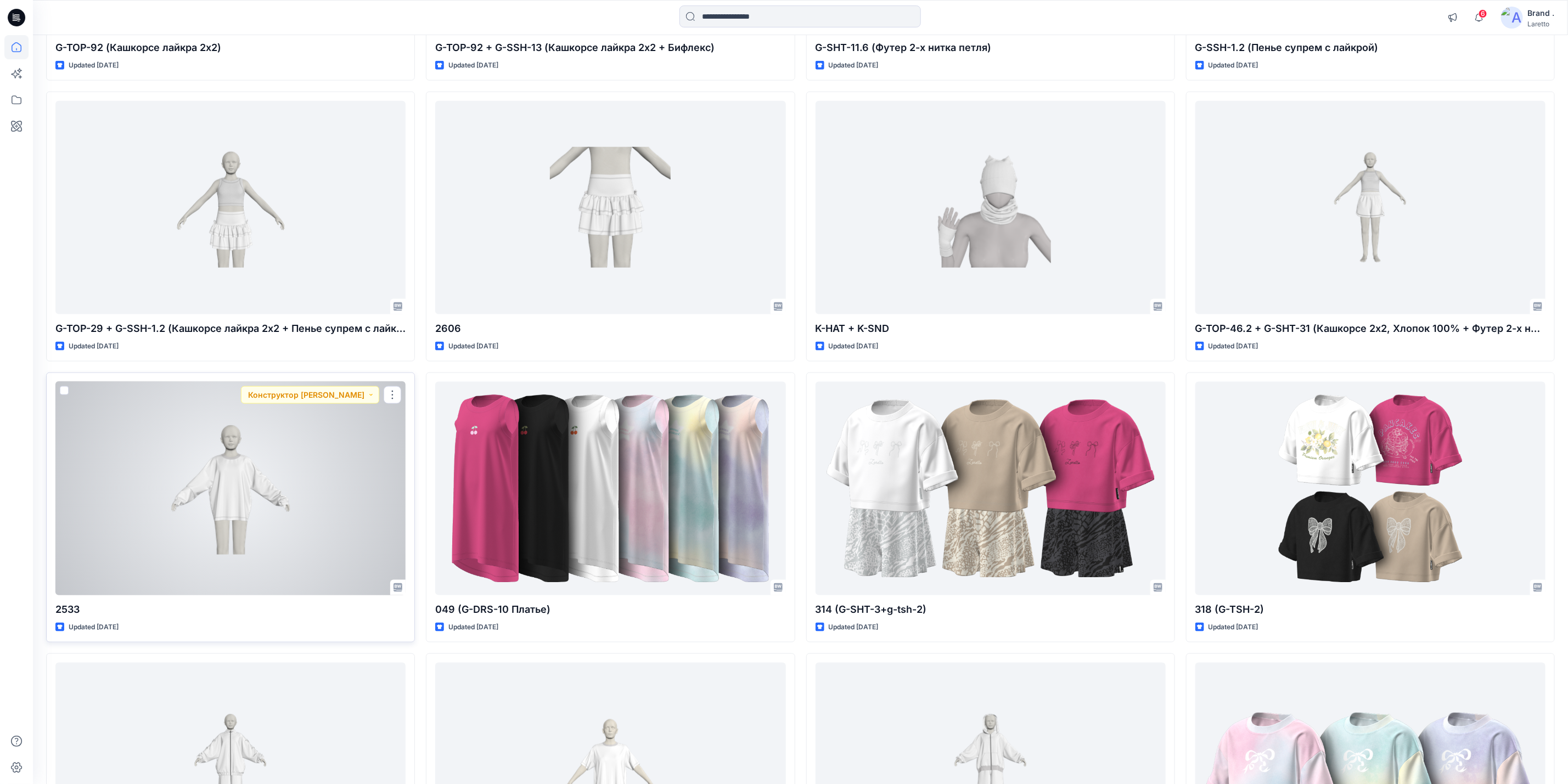
click at [269, 418] on div at bounding box center [231, 488] width 350 height 213
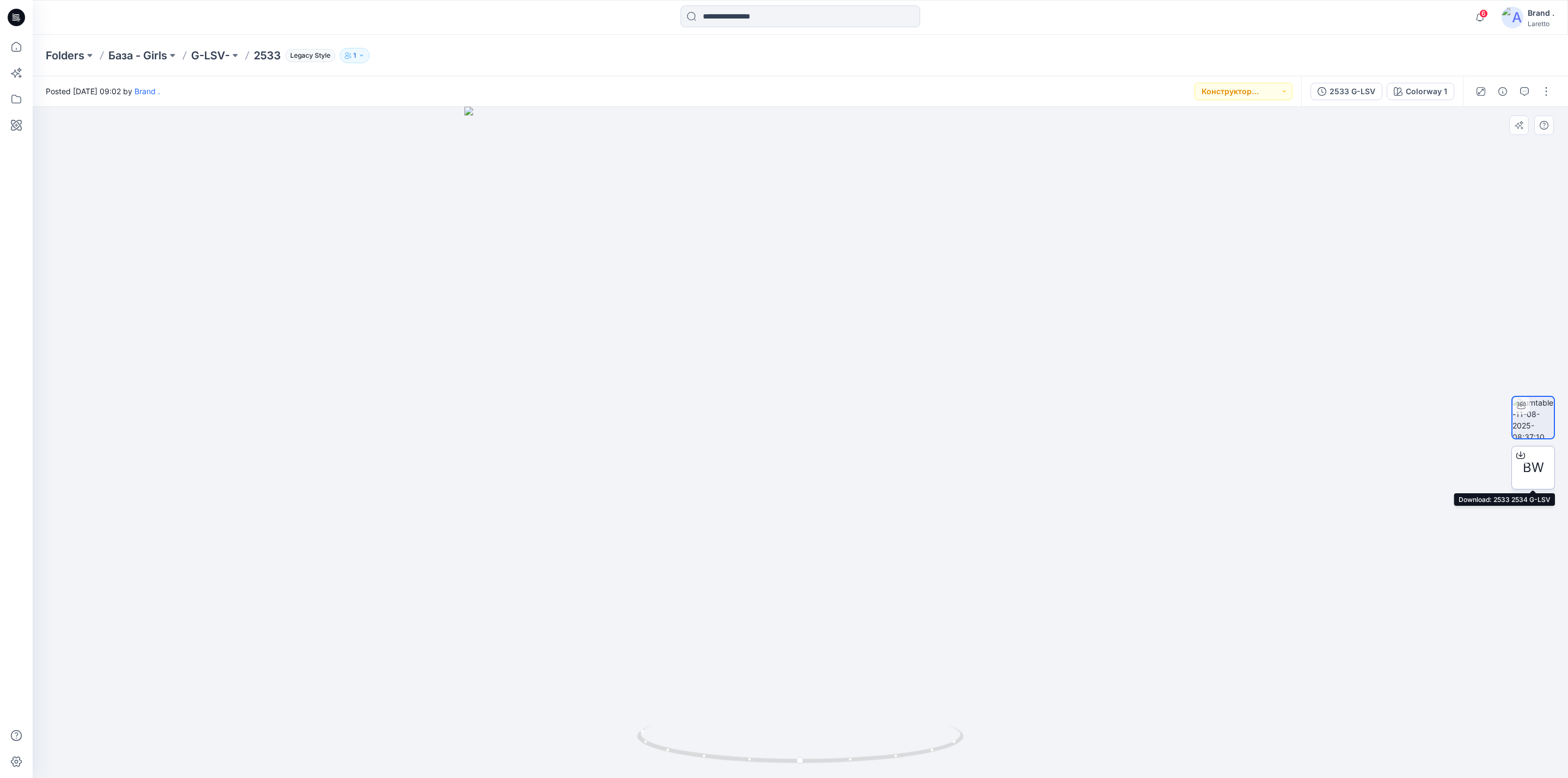
click at [1545, 466] on div "BW" at bounding box center [1533, 468] width 44 height 44
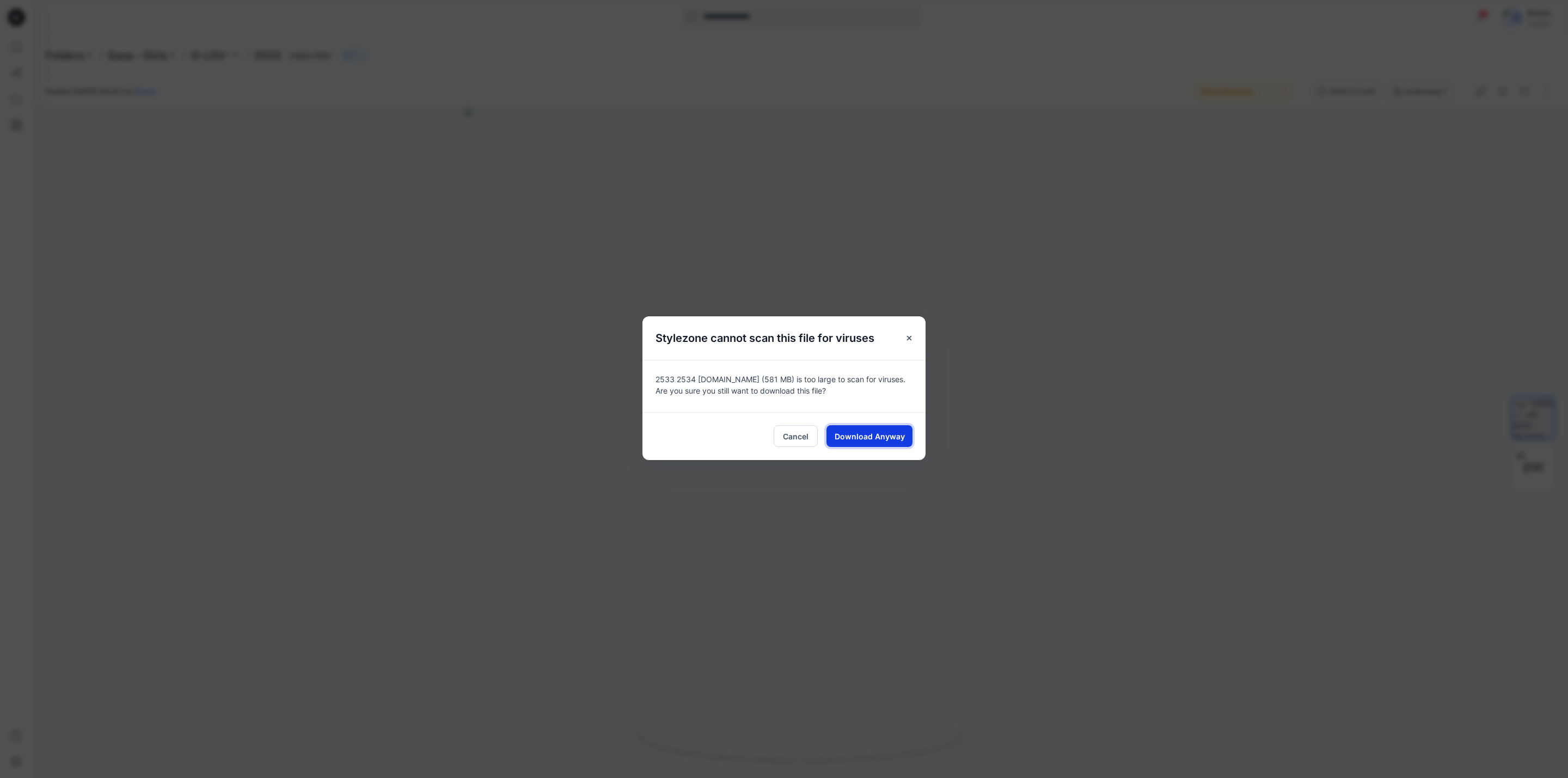
click at [891, 440] on span "Download Anyway" at bounding box center [870, 436] width 71 height 12
